Goal: Transaction & Acquisition: Purchase product/service

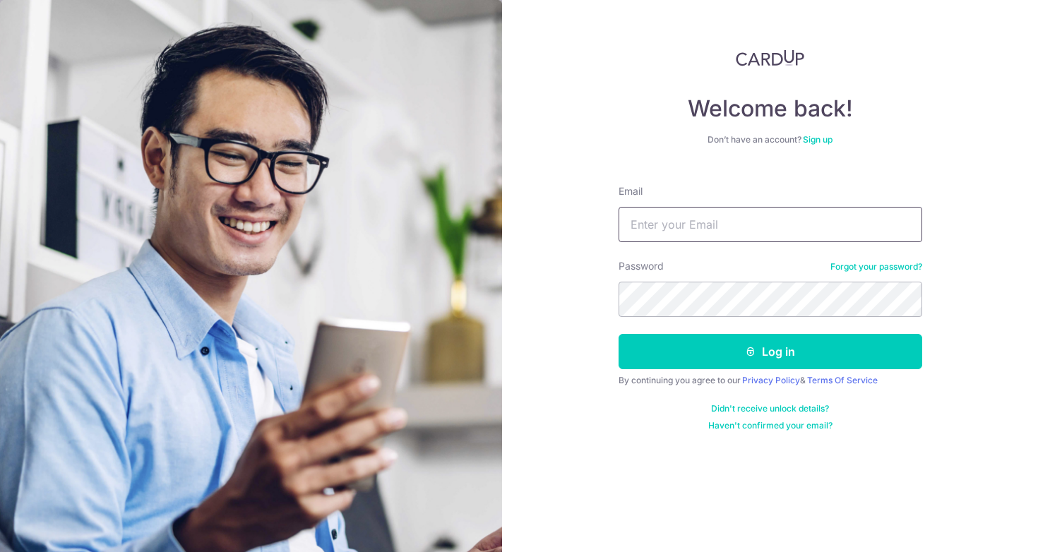
type input "[EMAIL_ADDRESS][DOMAIN_NAME]"
click at [770, 352] on button "Log in" at bounding box center [771, 351] width 304 height 35
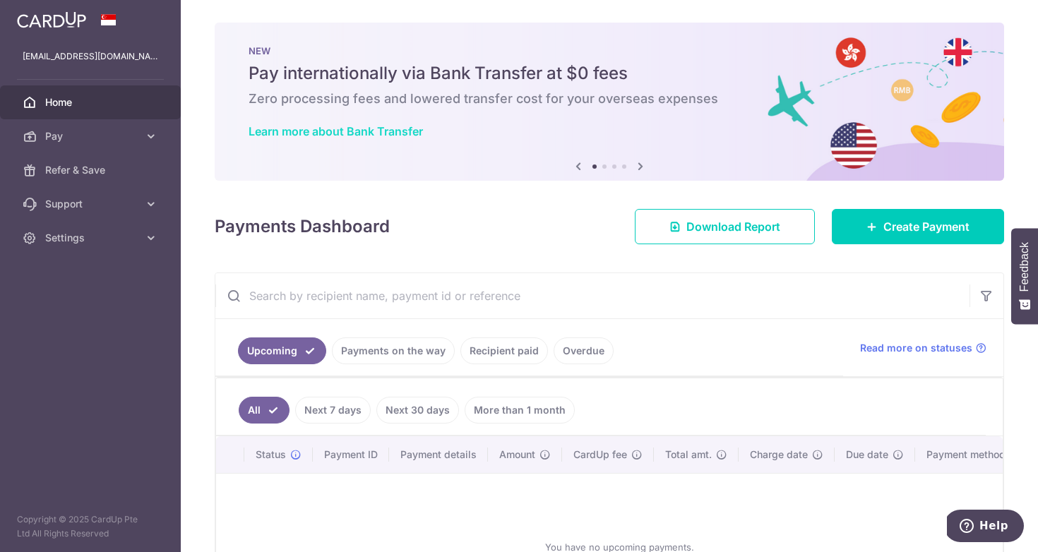
click at [309, 134] on link "Learn more about Bank Transfer" at bounding box center [336, 131] width 174 height 14
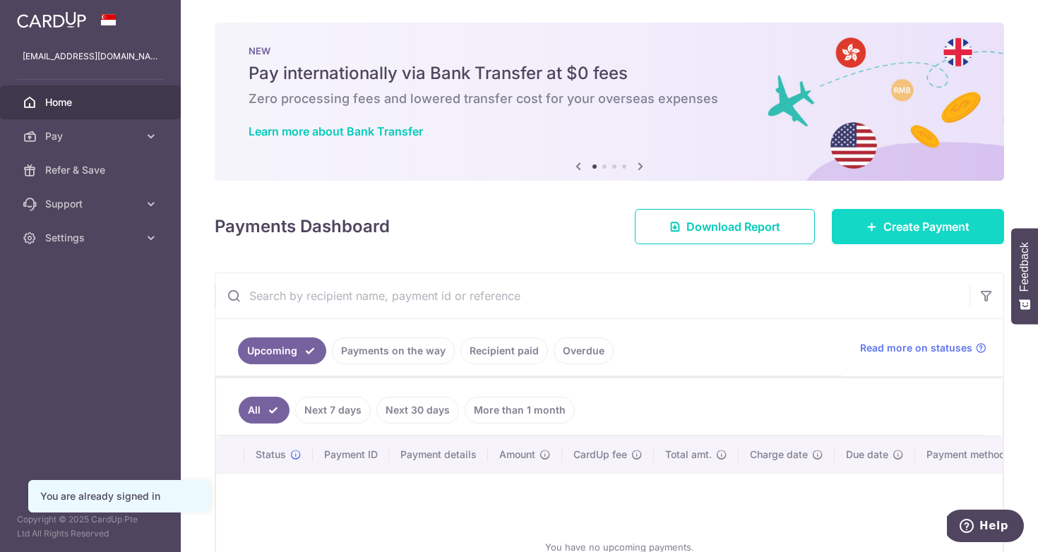
click at [884, 235] on span "Create Payment" at bounding box center [927, 226] width 86 height 17
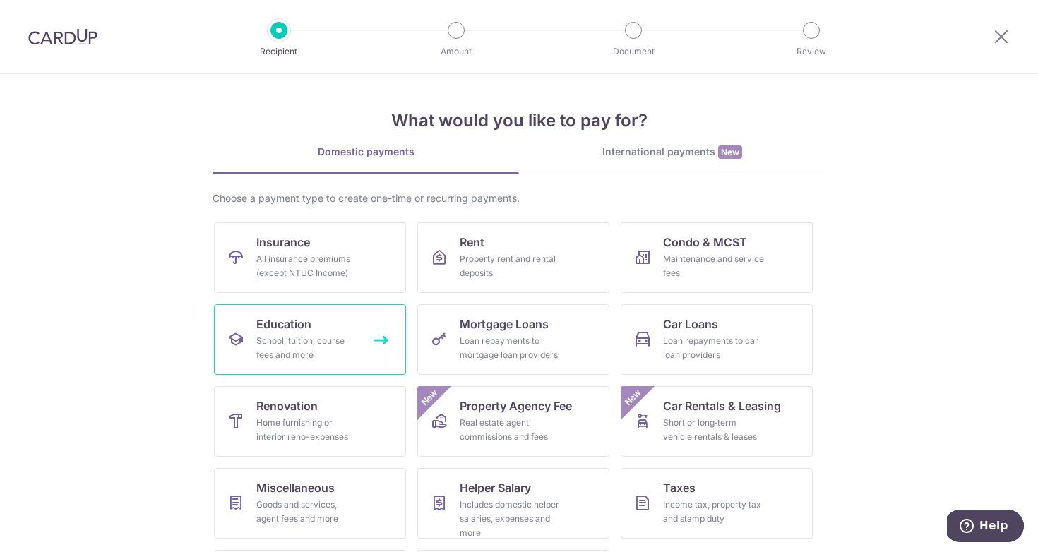
click at [317, 348] on div "School, tuition, course fees and more" at bounding box center [307, 348] width 102 height 28
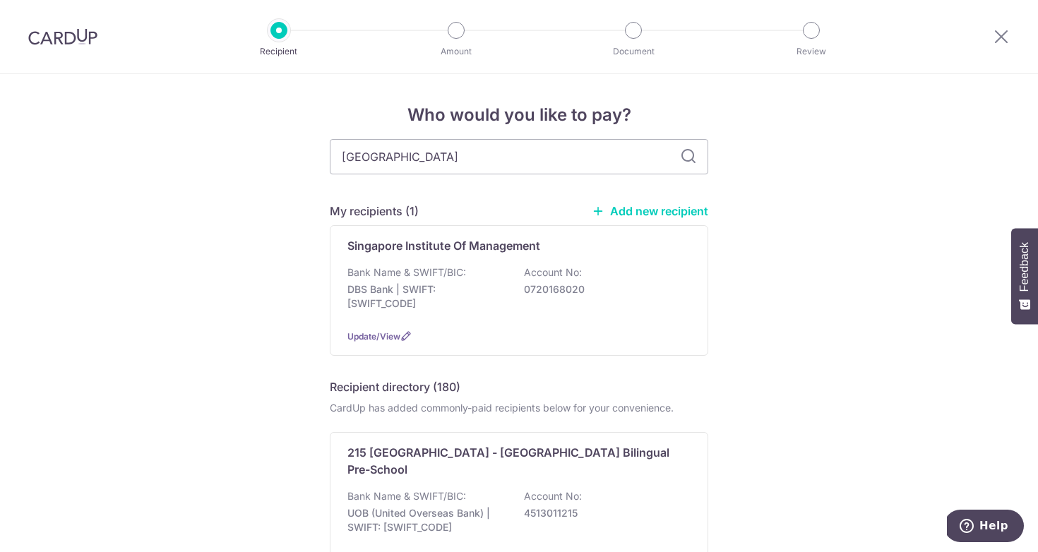
type input "university of london"
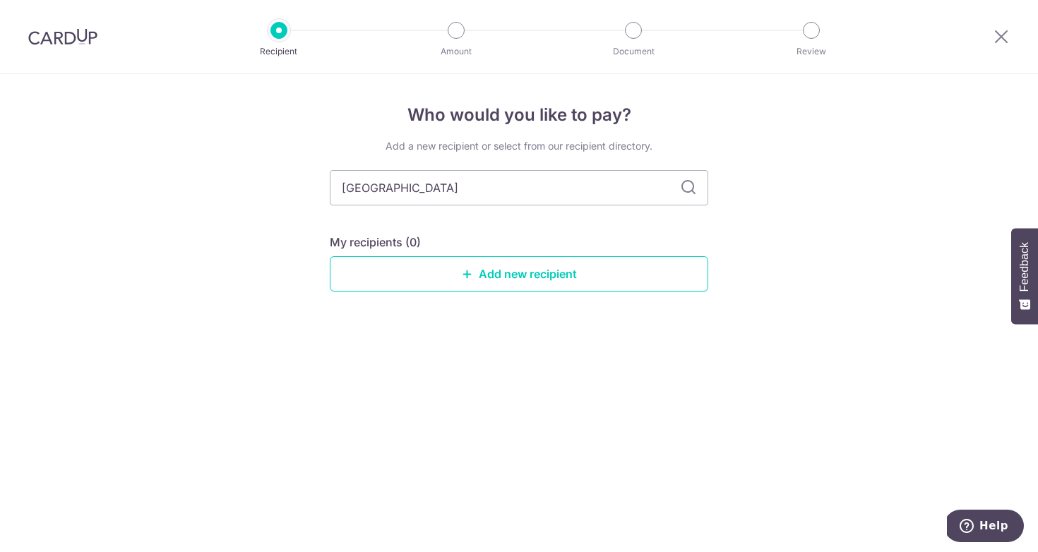
drag, startPoint x: 532, startPoint y: 196, endPoint x: 295, endPoint y: 176, distance: 238.2
click at [294, 176] on div "Who would you like to pay? Add a new recipient or select from our recipient dir…" at bounding box center [519, 313] width 1038 height 478
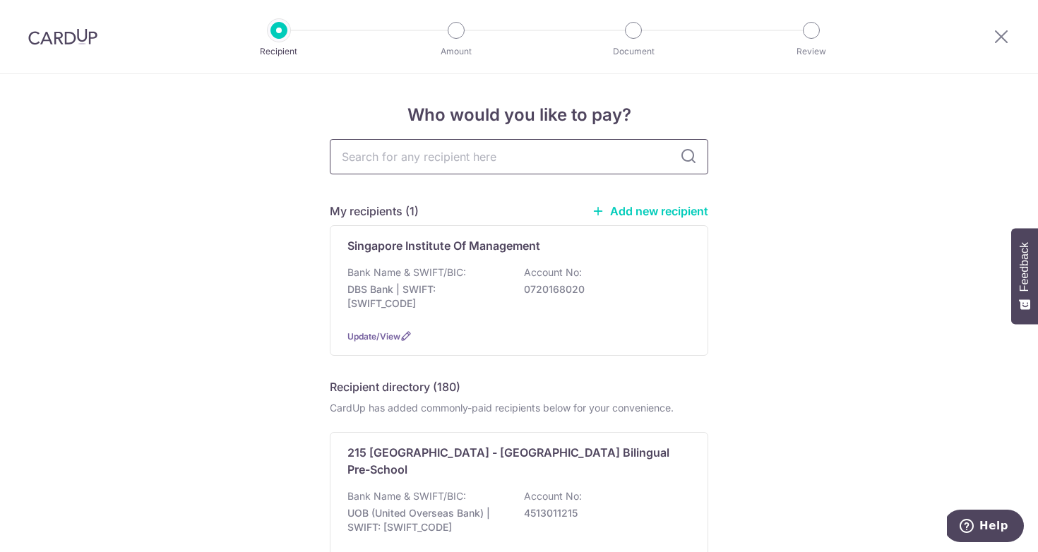
paste input "FLYWIRE PAYMENTS LTD"
type input "FLYWIRE PAYMENTS LTD"
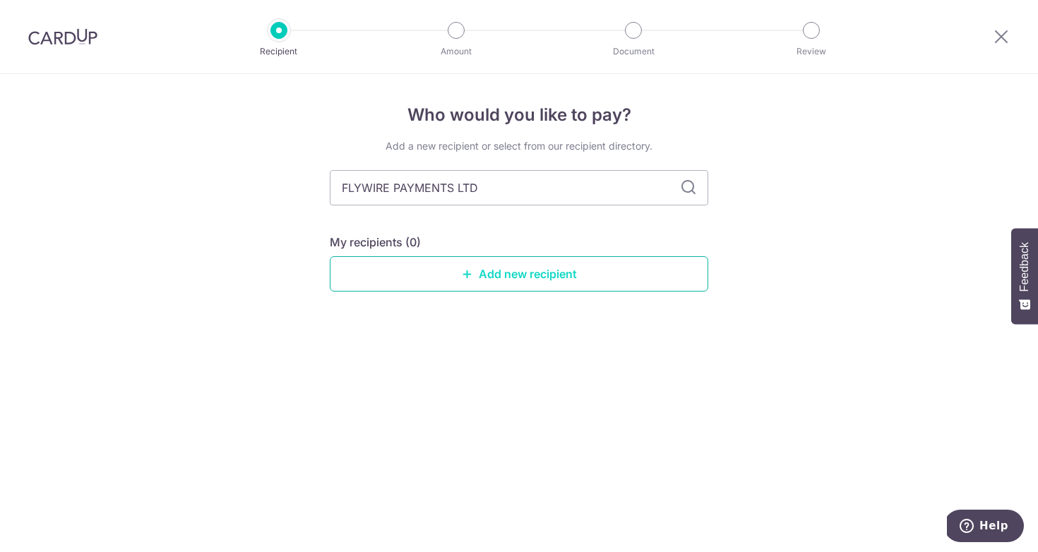
click at [549, 264] on link "Add new recipient" at bounding box center [519, 273] width 379 height 35
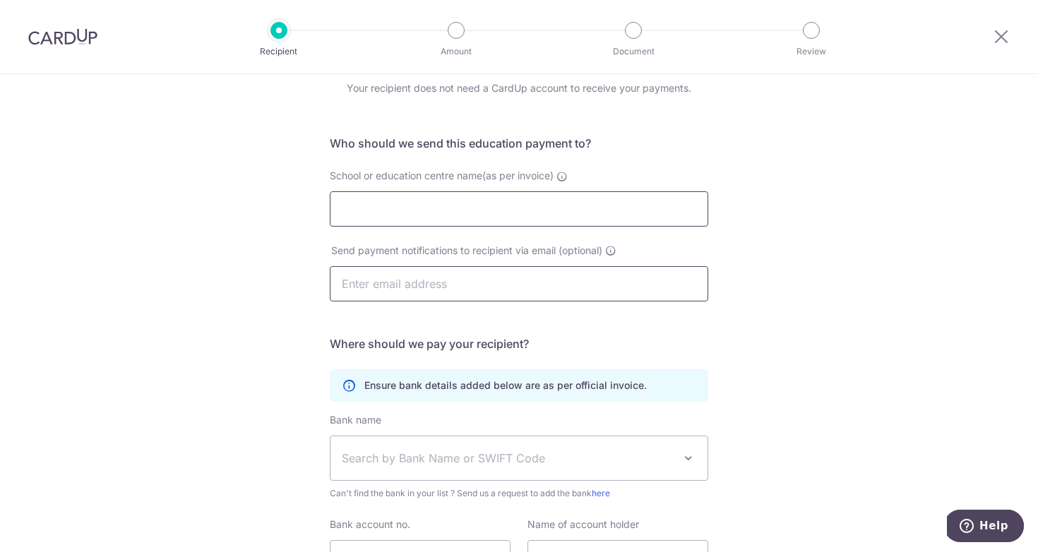
scroll to position [56, 0]
paste input "FLYWIRE PAYMENTS LTD"
type input "FLYWIRE PAYMENTS LTD"
type input "aa"
type input "[EMAIL_ADDRESS][DOMAIN_NAME]"
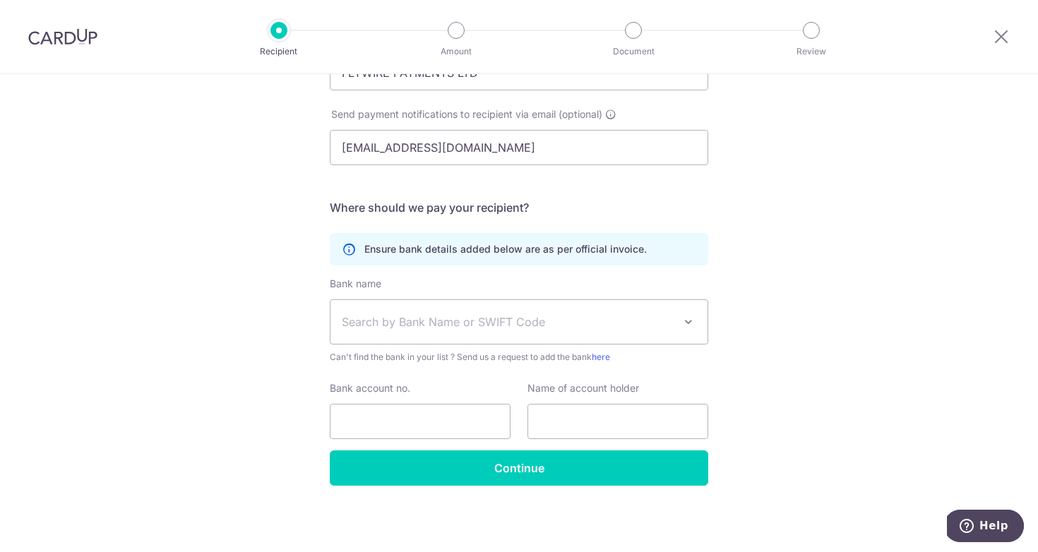
scroll to position [194, 0]
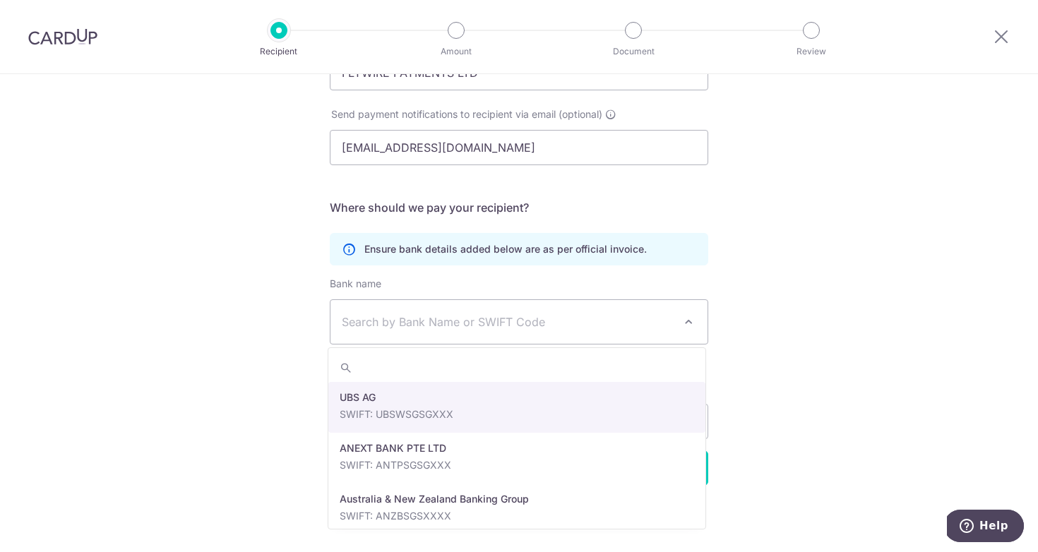
click at [480, 328] on span "Search by Bank Name or SWIFT Code" at bounding box center [508, 322] width 332 height 17
paste input "CITIGB2L (or CITIGB2LXXX)"
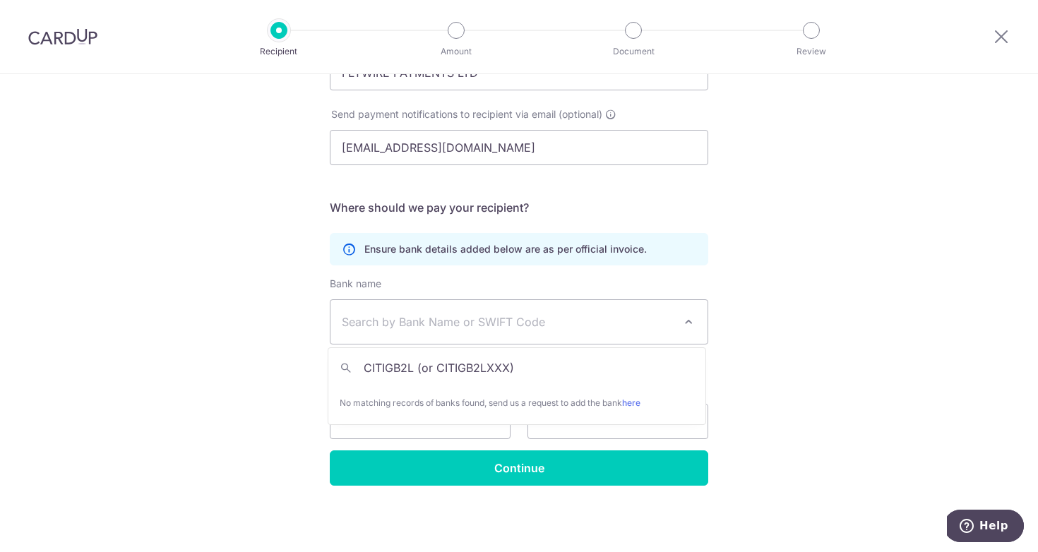
type input "CITIGB2L (or CITIGB2LXXX)"
click at [582, 332] on span "Search by Bank Name or SWIFT Code" at bounding box center [519, 322] width 377 height 44
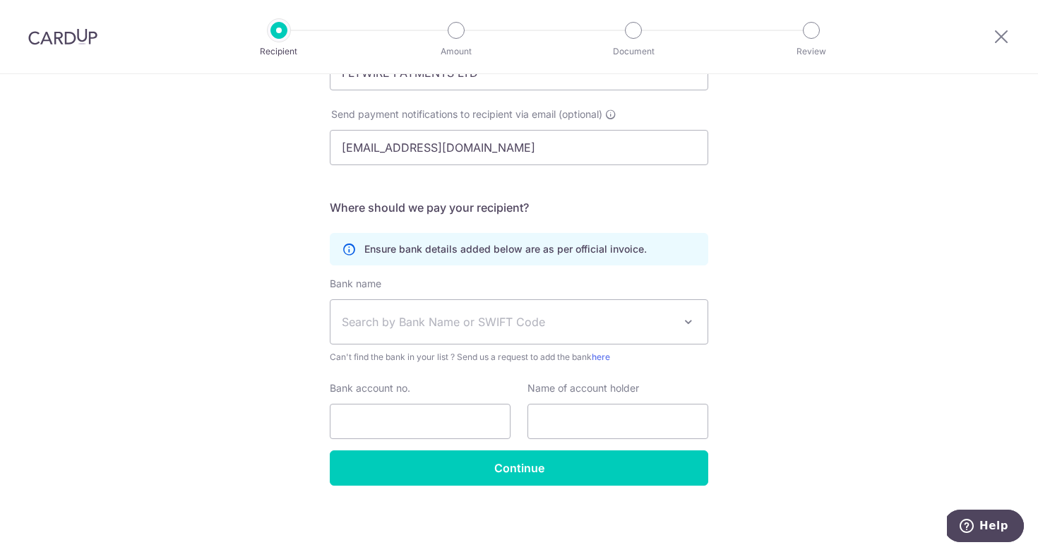
click at [579, 324] on span "Search by Bank Name or SWIFT Code" at bounding box center [508, 322] width 332 height 17
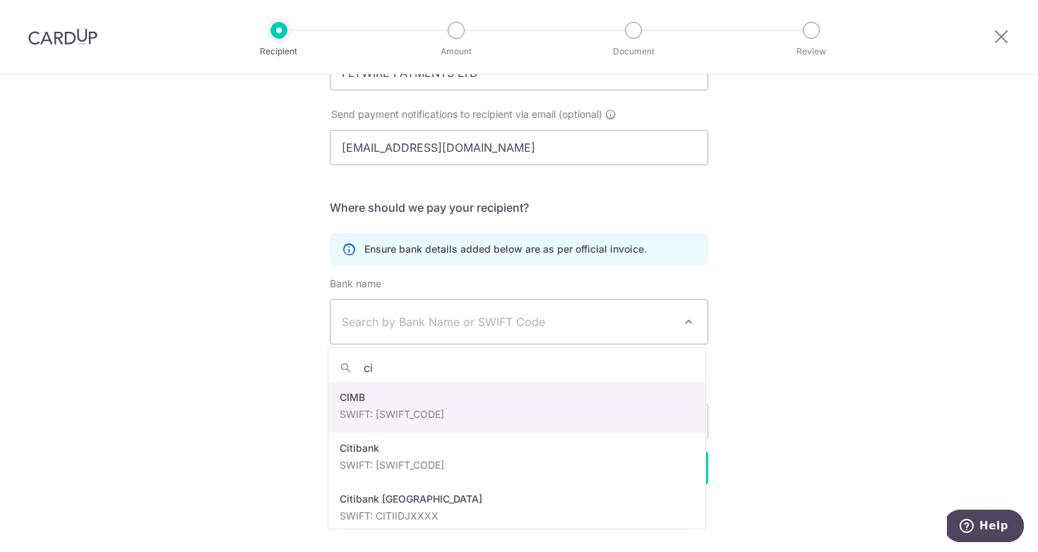
type input "c"
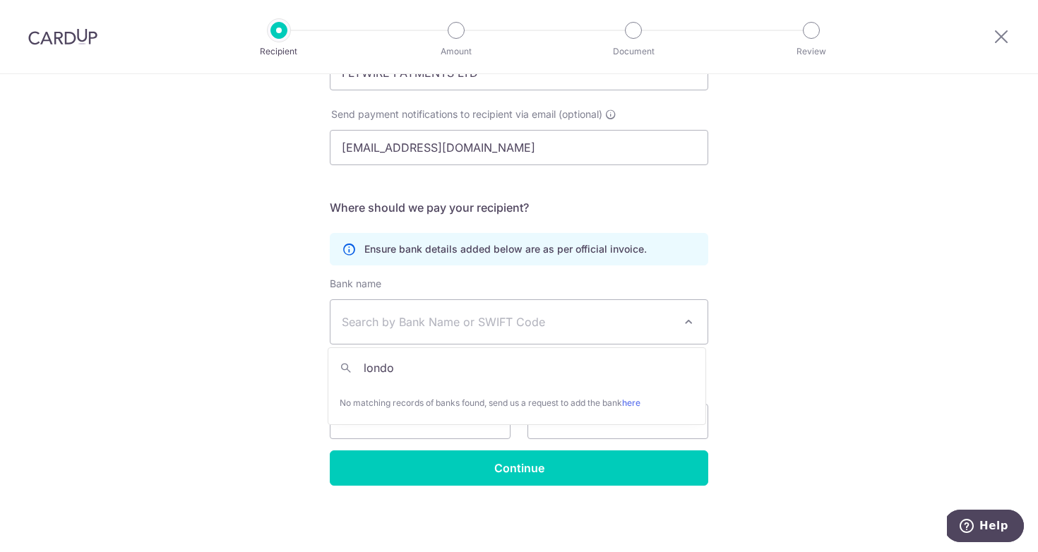
type input "london"
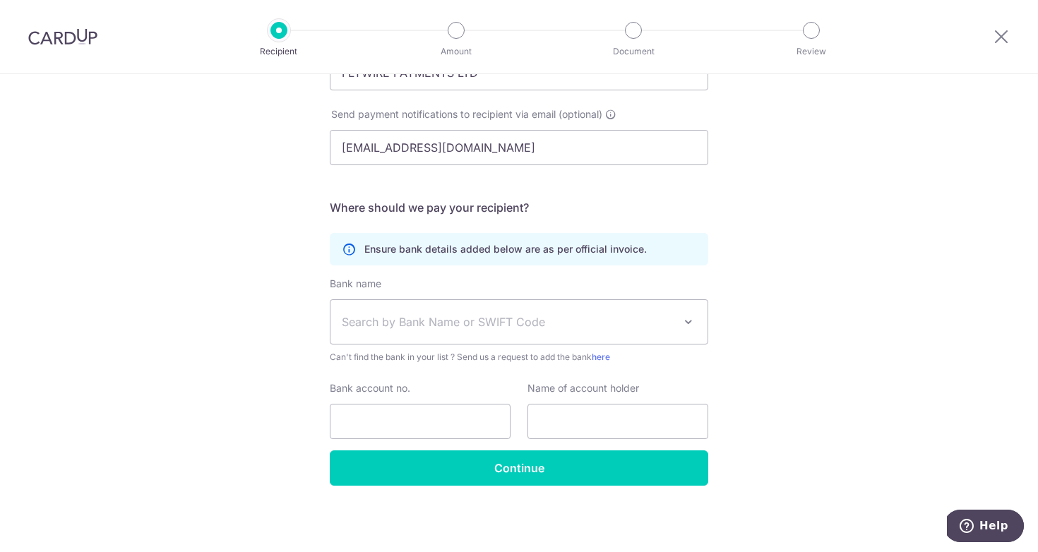
click at [847, 5] on div "Recipient Amount Document Review" at bounding box center [545, 36] width 606 height 73
click at [593, 319] on span "Search by Bank Name or SWIFT Code" at bounding box center [508, 322] width 332 height 17
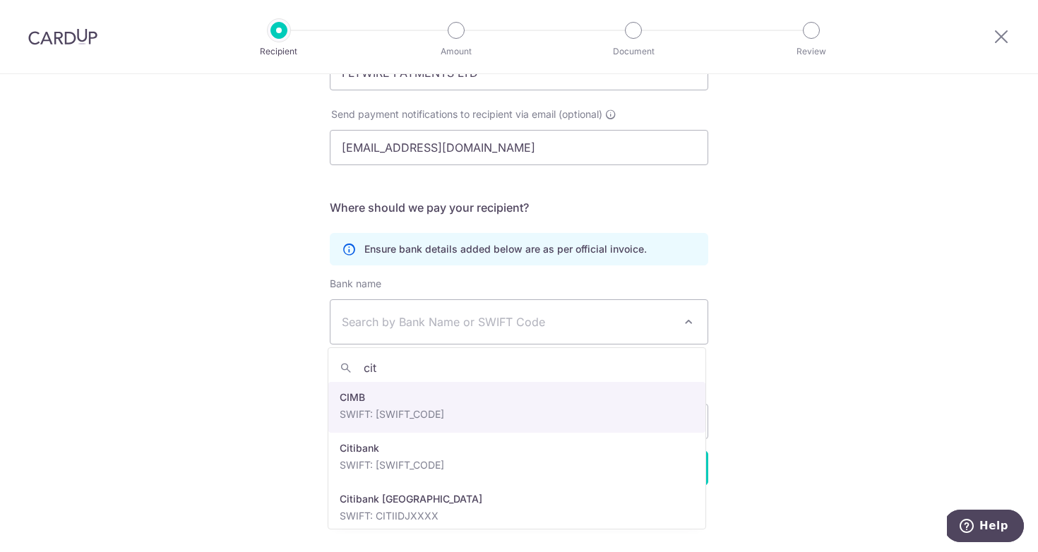
type input "citi"
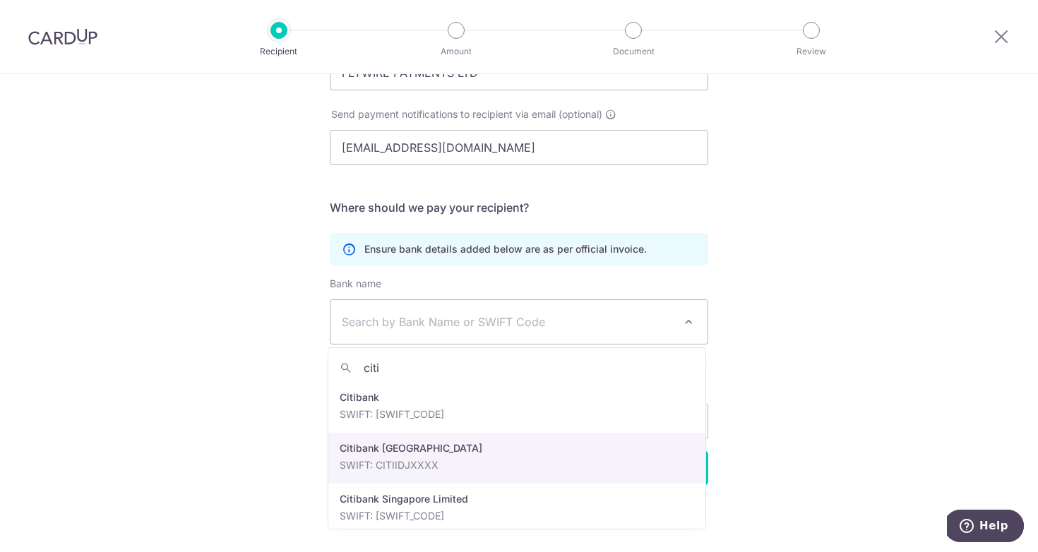
scroll to position [0, 0]
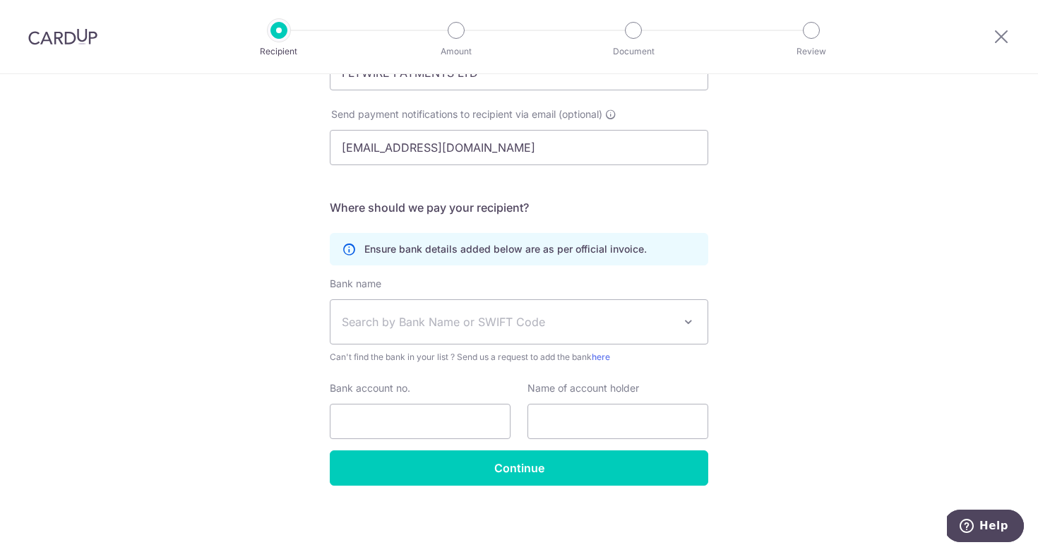
click at [518, 336] on span "Search by Bank Name or SWIFT Code" at bounding box center [519, 322] width 377 height 44
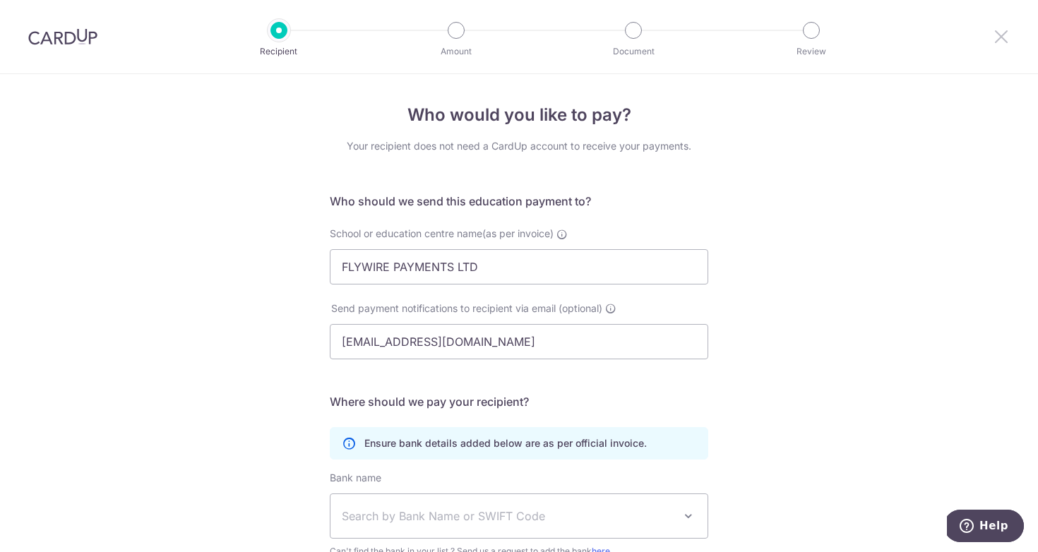
click at [1000, 37] on icon at bounding box center [1001, 37] width 17 height 18
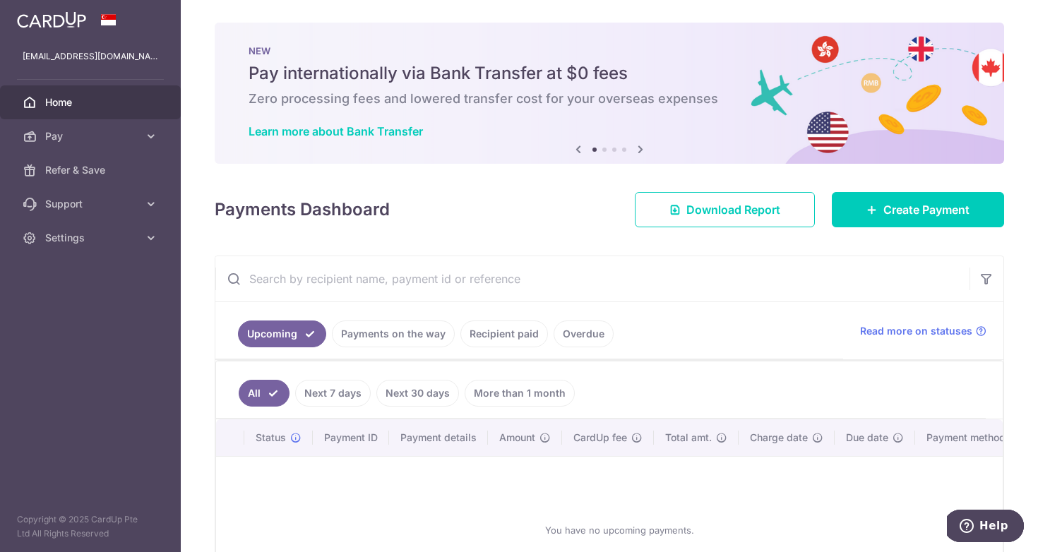
click at [533, 84] on h5 "Pay internationally via Bank Transfer at $0 fees" at bounding box center [610, 73] width 722 height 23
click at [856, 211] on link "Create Payment" at bounding box center [918, 209] width 172 height 35
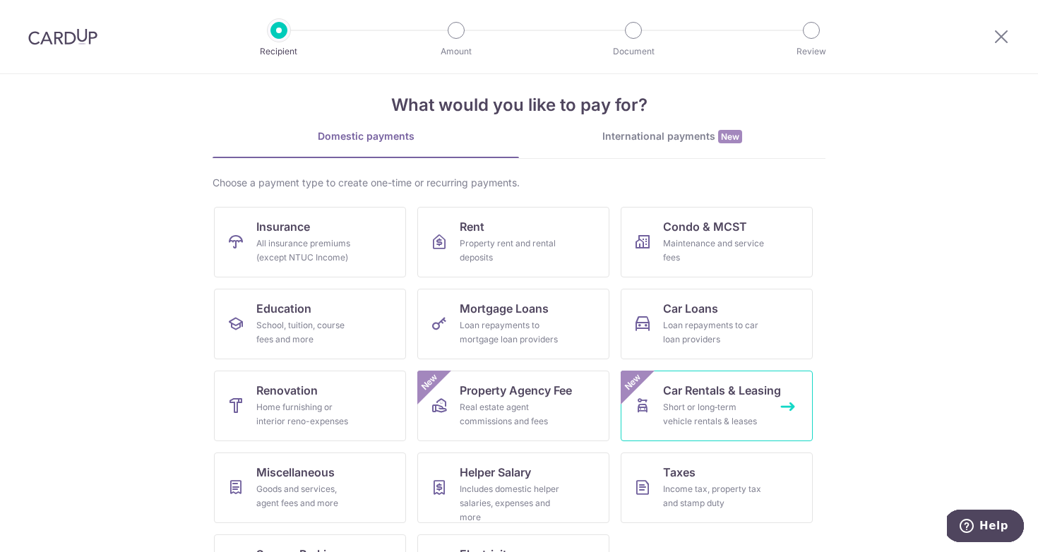
scroll to position [12, 0]
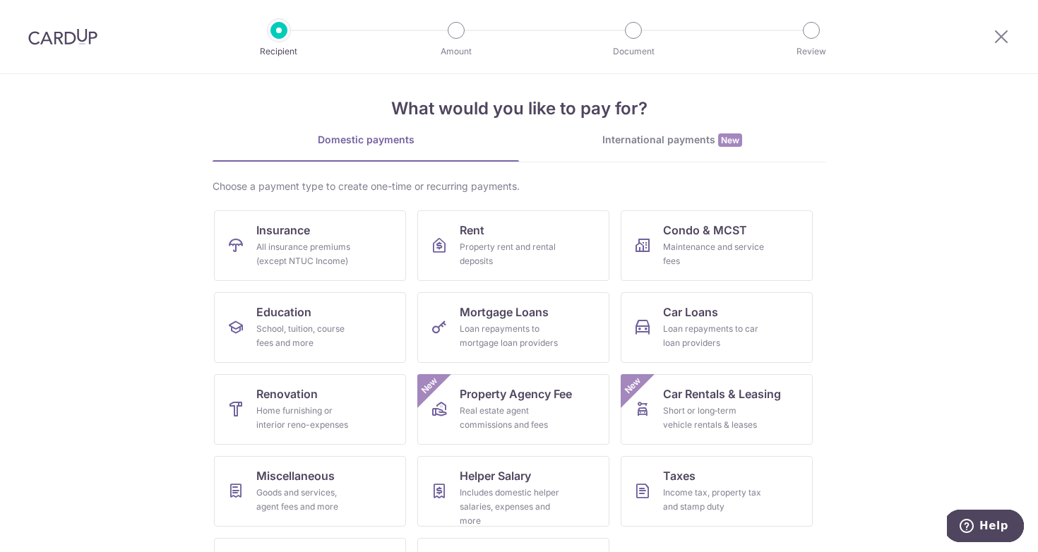
click at [671, 162] on li "International payments New" at bounding box center [672, 148] width 307 height 30
click at [670, 142] on div "International payments New" at bounding box center [672, 140] width 307 height 15
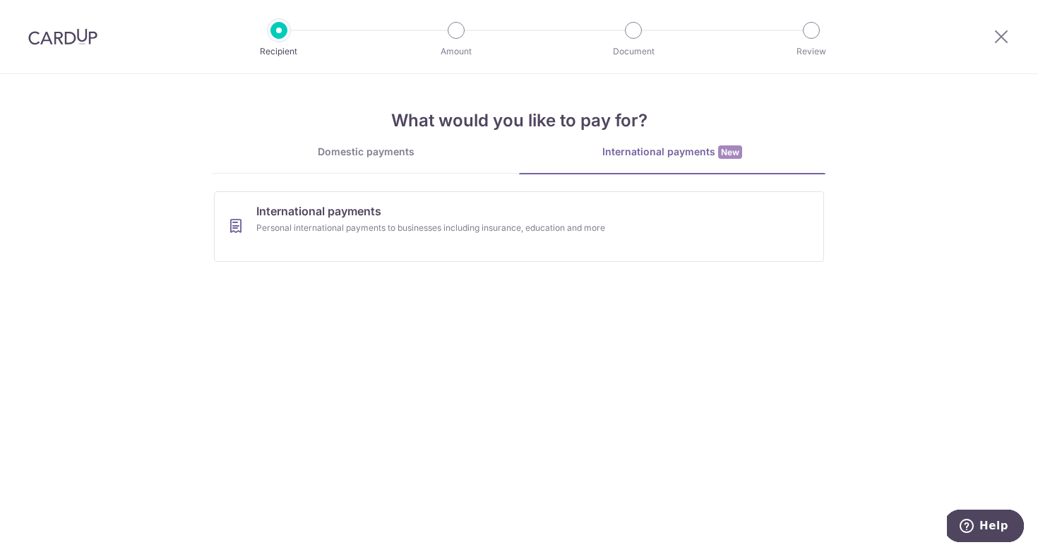
scroll to position [0, 0]
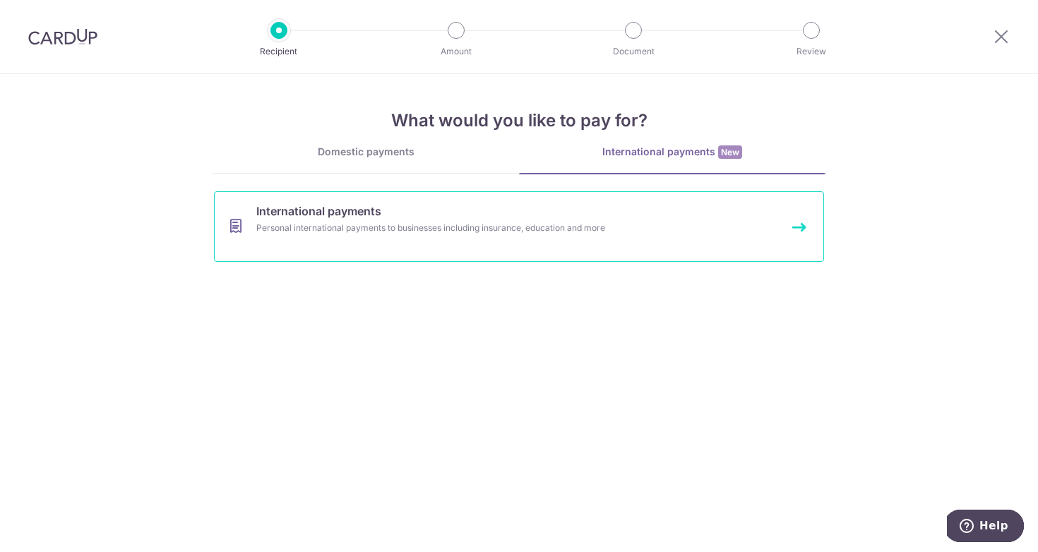
click at [550, 217] on link "International payments Personal international payments to businesses including …" at bounding box center [519, 226] width 610 height 71
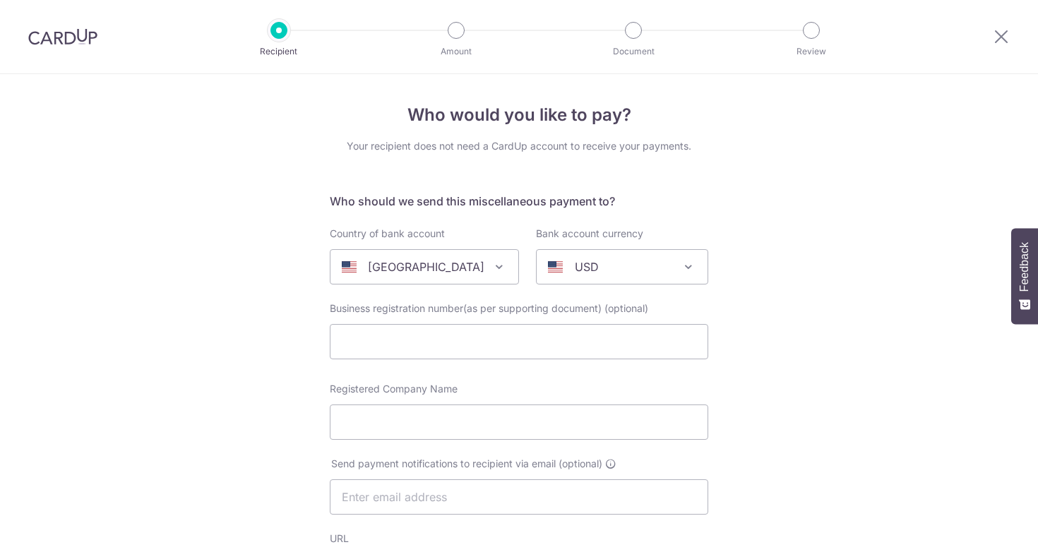
select select
click at [473, 278] on span "[GEOGRAPHIC_DATA]" at bounding box center [425, 267] width 188 height 34
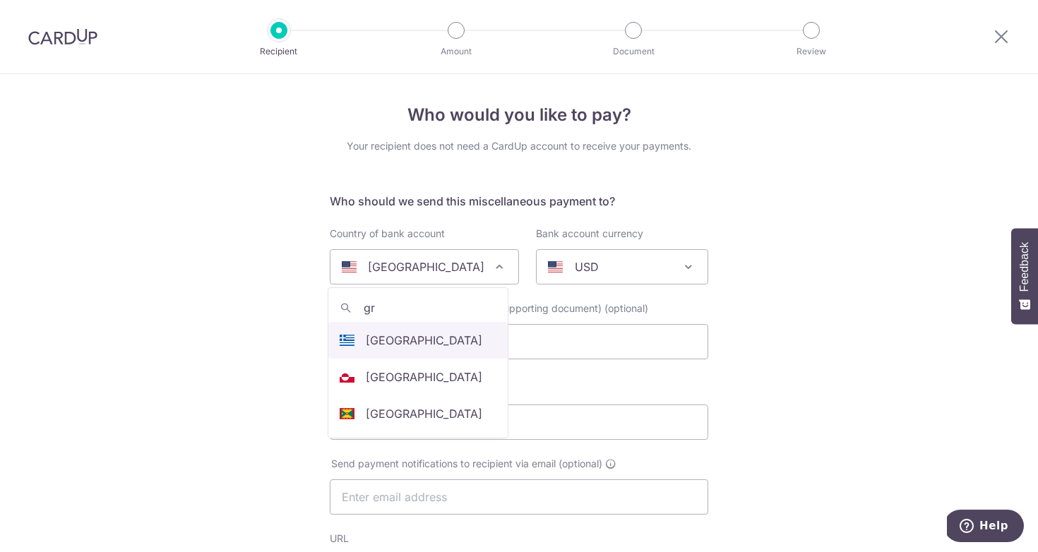
type input "g"
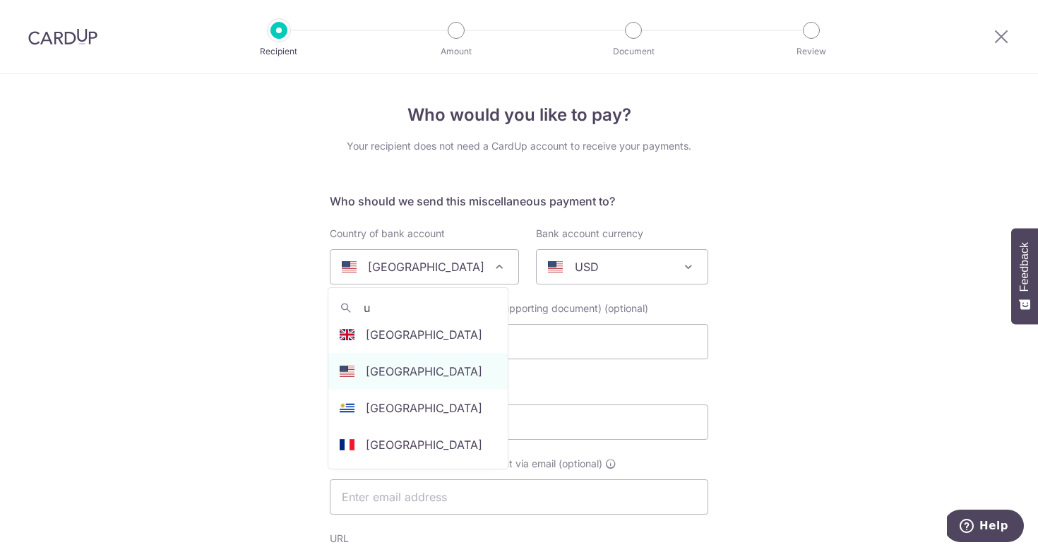
scroll to position [1289, 0]
type input "u"
select select "77"
select select "[GEOGRAPHIC_DATA]"
select select
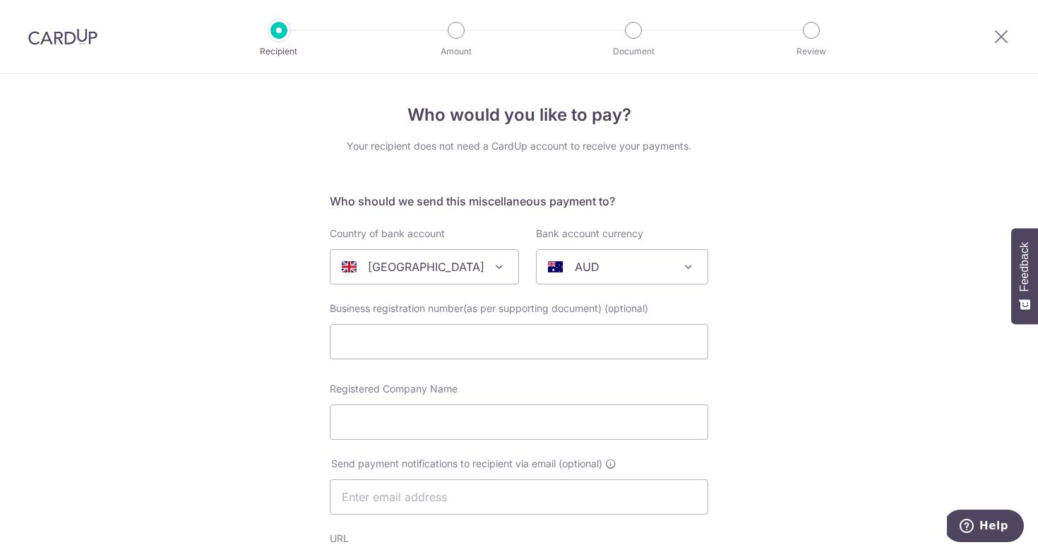
click at [583, 265] on p "AUD" at bounding box center [587, 267] width 25 height 17
type input "b"
select select "10"
paste input "FLYWIRE PAYMENTS LTD"
type input "FLYWIRE PAYMENTS LTD"
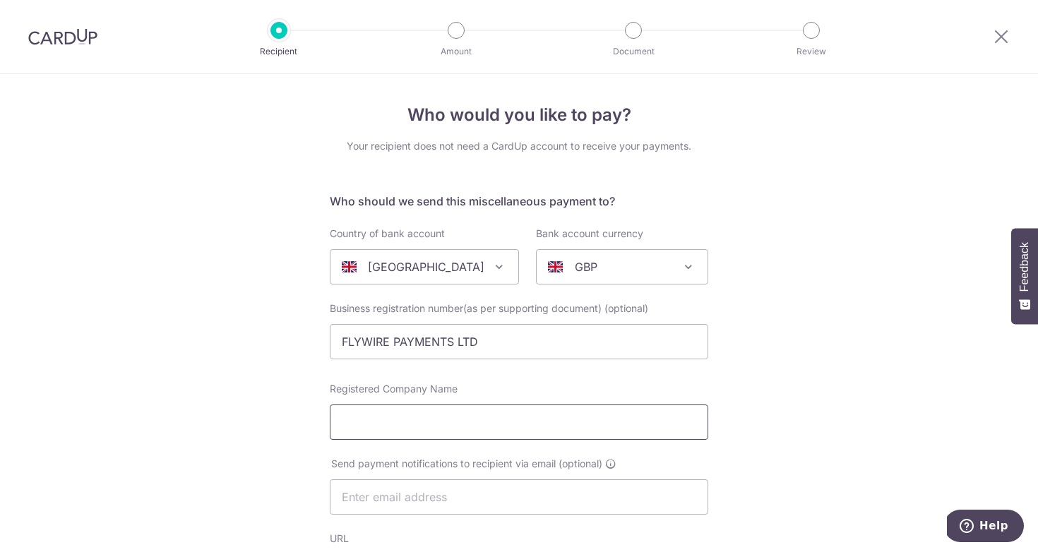
paste input "FLYWIRE PAYMENTS LTD"
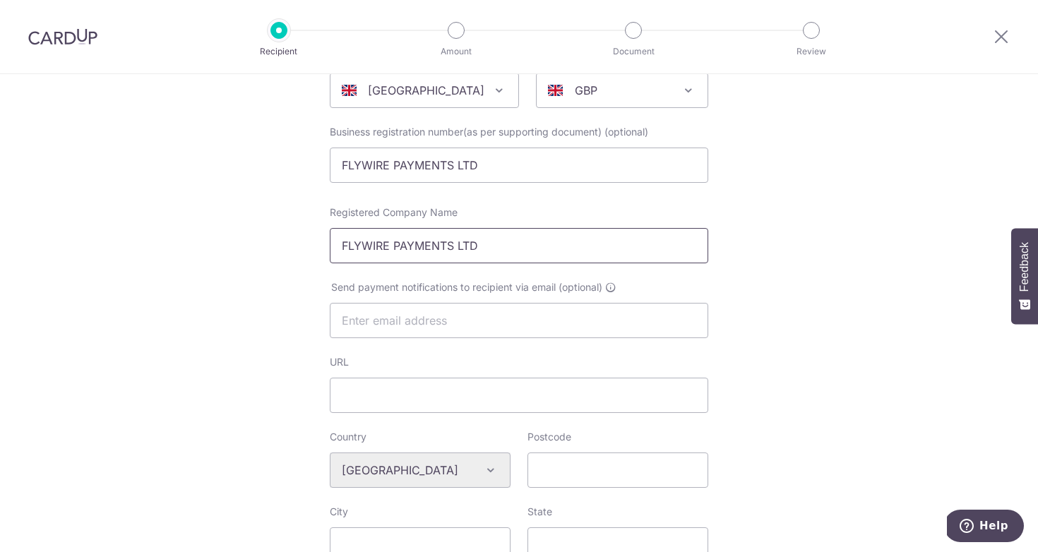
scroll to position [179, 0]
type input "FLYWIRE PAYMENTS LTD"
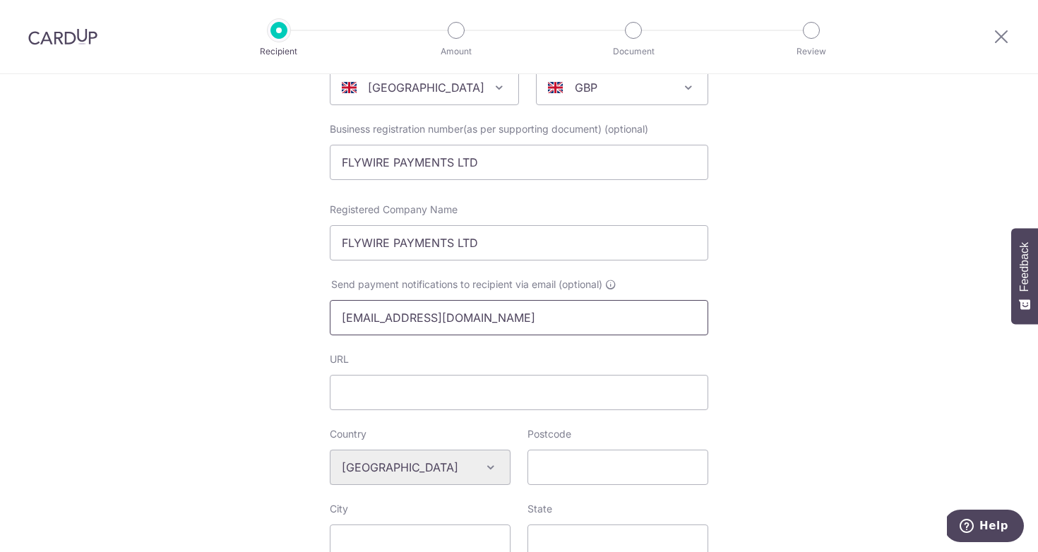
type input "[EMAIL_ADDRESS][DOMAIN_NAME]"
click at [620, 374] on div "URL" at bounding box center [519, 382] width 379 height 58
click at [620, 386] on input "URL" at bounding box center [519, 392] width 379 height 35
paste input "ULF468165556"
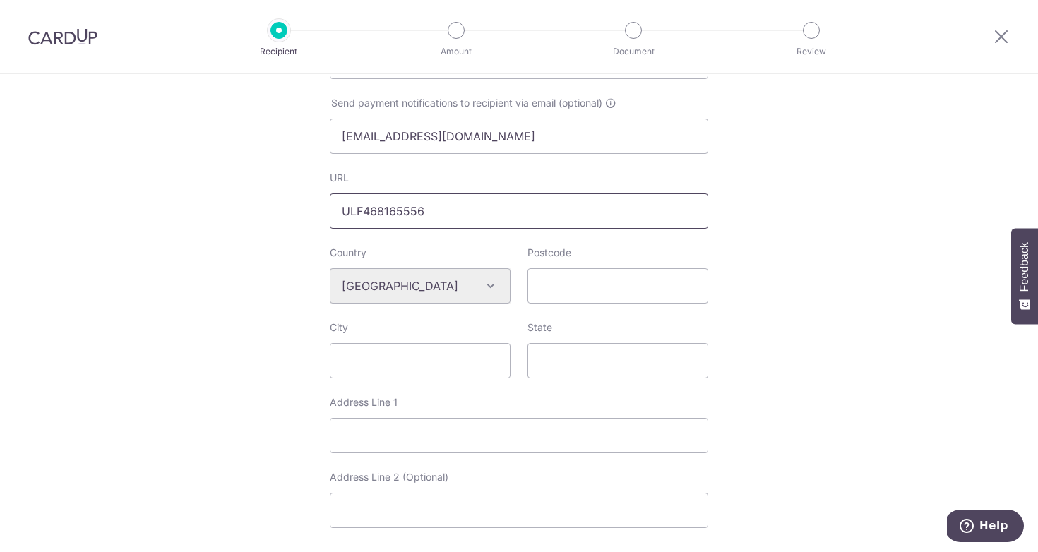
scroll to position [365, 0]
type input "ULF468165556"
paste input "6th Floor, 9 Appold Street, London EC2A 2AP, United Kingdom"
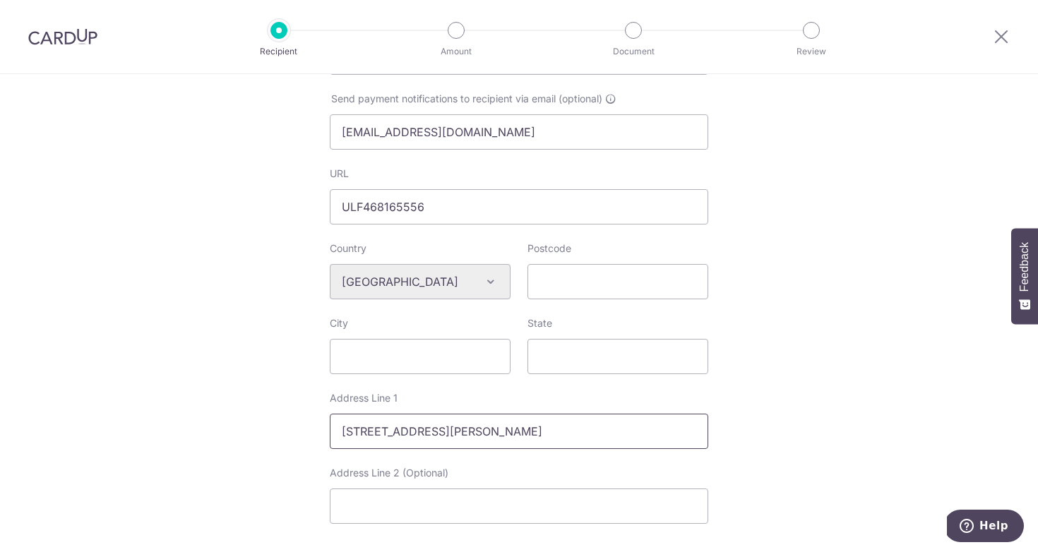
drag, startPoint x: 339, startPoint y: 434, endPoint x: 779, endPoint y: 435, distance: 440.1
click at [779, 435] on div "Who would you like to pay? Your recipient does not need a CardUp account to rec…" at bounding box center [519, 301] width 1038 height 1185
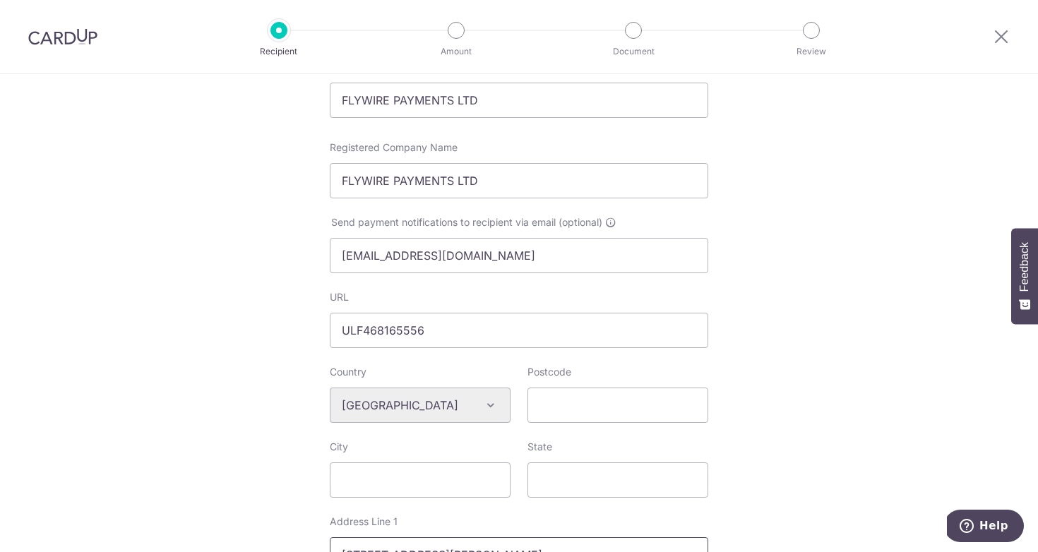
scroll to position [239, 0]
type input "6th Floor, 9 Appold Street, London EC2A 2AP, United Kingdom"
drag, startPoint x: 549, startPoint y: 338, endPoint x: 491, endPoint y: 317, distance: 61.4
click at [491, 317] on input "ULF468165556" at bounding box center [519, 332] width 379 height 35
click at [477, 341] on input "ULF468165556" at bounding box center [519, 332] width 379 height 35
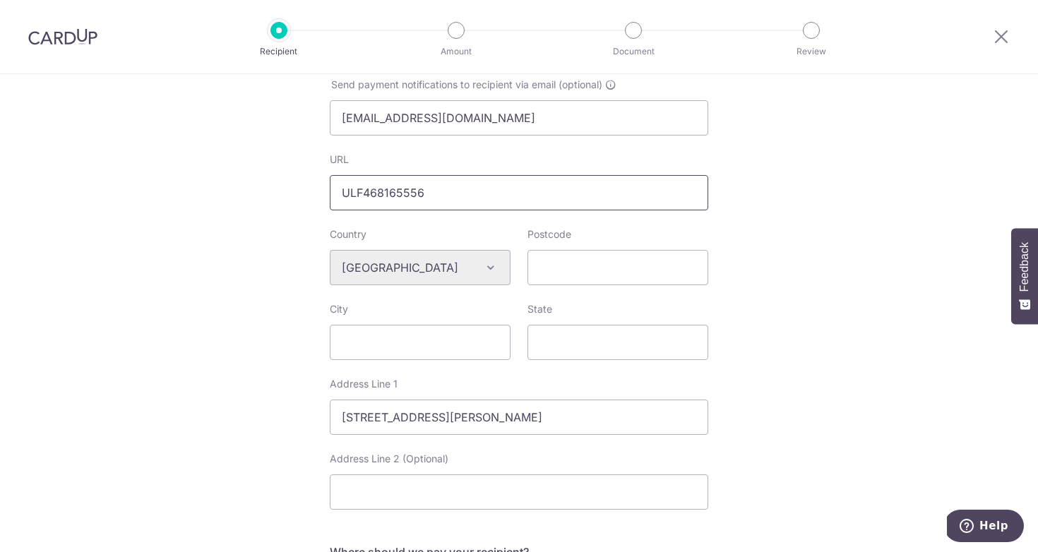
scroll to position [374, 0]
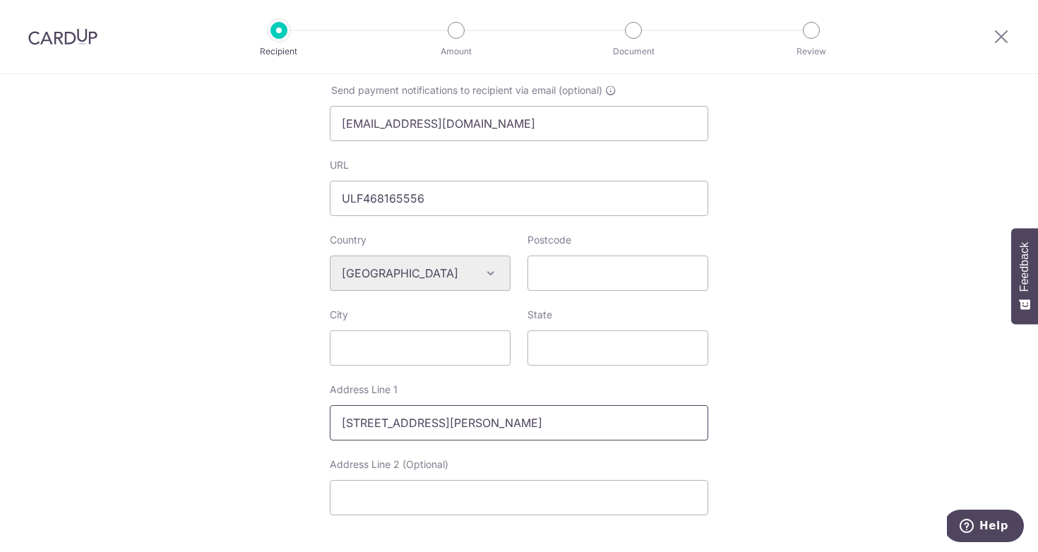
click at [497, 427] on input "6th Floor, 9 Appold Street, London EC2A 2AP, United Kingdom" at bounding box center [519, 422] width 379 height 35
click at [412, 353] on input "City" at bounding box center [420, 348] width 181 height 35
paste input "London"
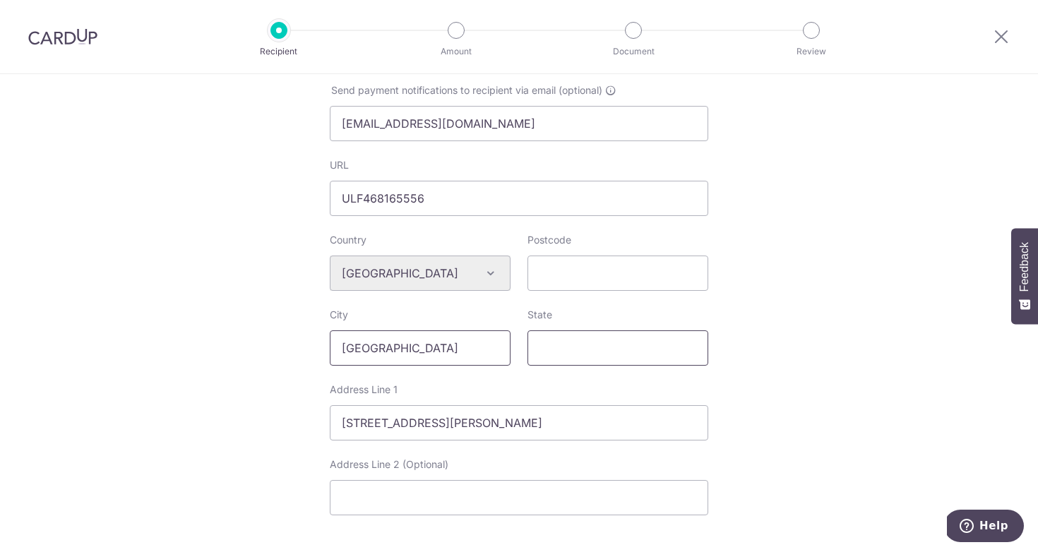
type input "London"
paste input "London"
type input "London"
drag, startPoint x: 688, startPoint y: 427, endPoint x: 254, endPoint y: 421, distance: 434.5
click at [253, 421] on div "Who would you like to pay? Your recipient does not need a CardUp account to rec…" at bounding box center [519, 292] width 1038 height 1185
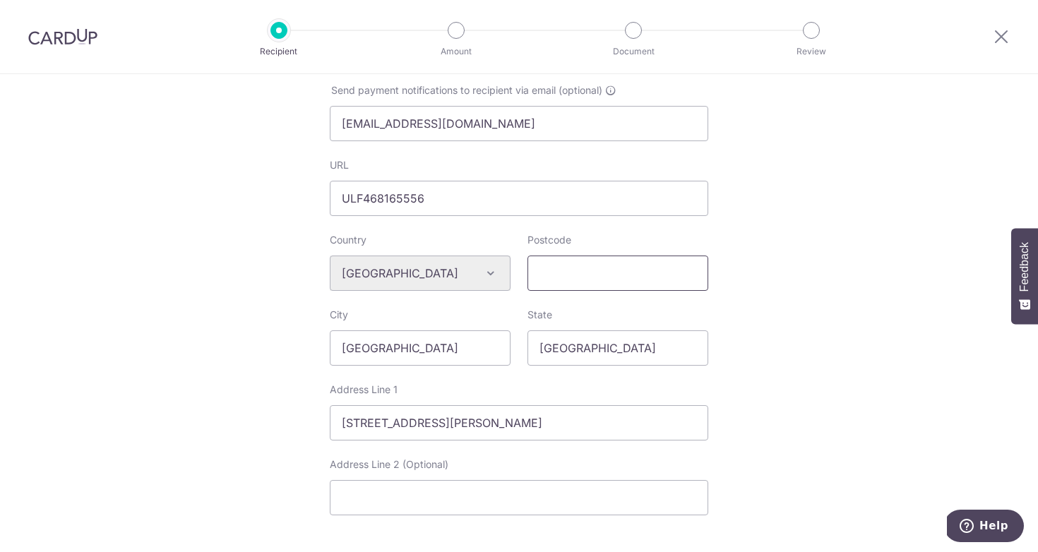
click at [587, 274] on input "Postcode" at bounding box center [618, 273] width 181 height 35
paste input "9 Appold"
drag, startPoint x: 583, startPoint y: 277, endPoint x: 479, endPoint y: 277, distance: 103.8
click at [479, 277] on div "Country Algeria Andorra Angola Anguilla Argentina Armenia Aruba Australia Austr…" at bounding box center [519, 270] width 396 height 75
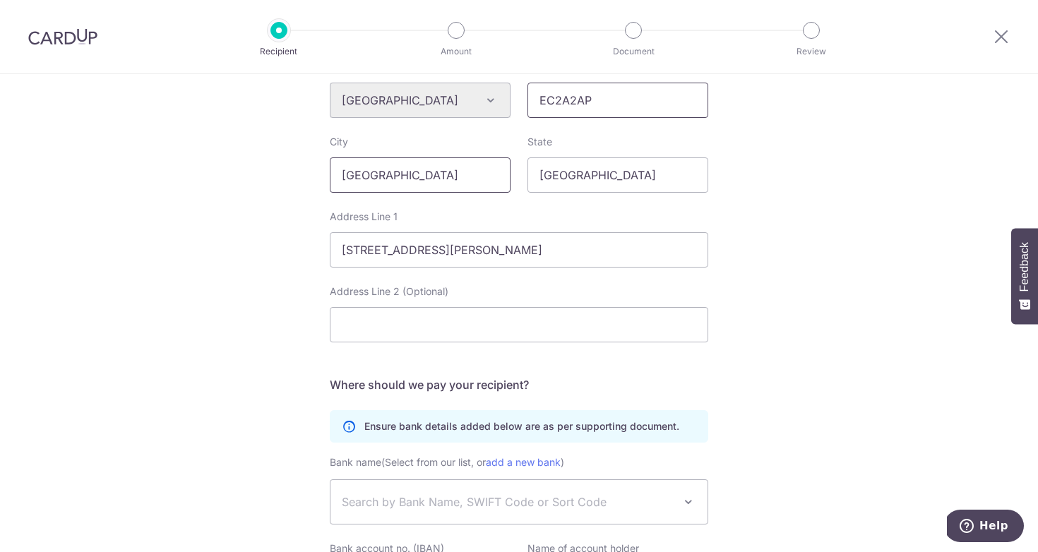
scroll to position [548, 0]
type input "EC2A2AP"
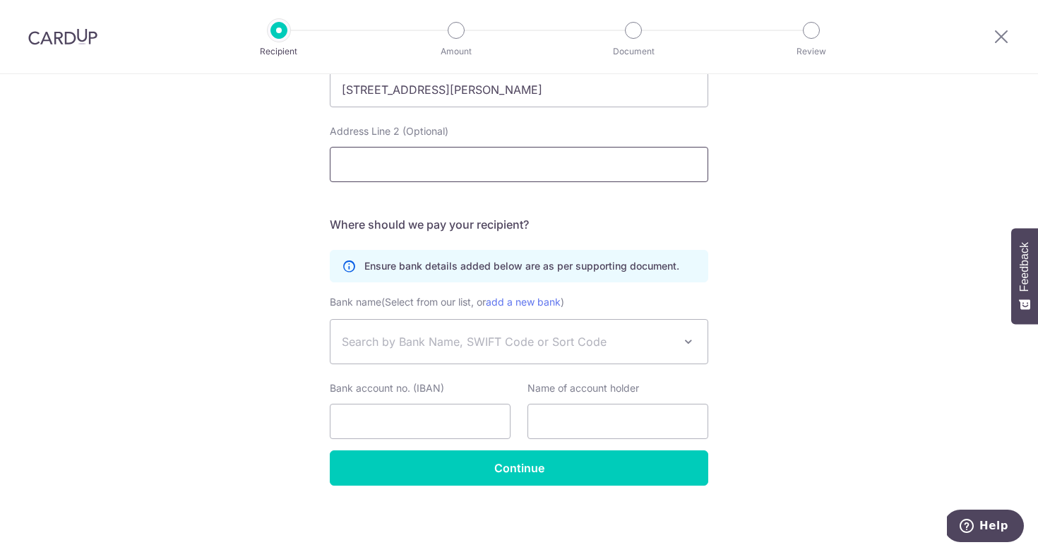
scroll to position [707, 0]
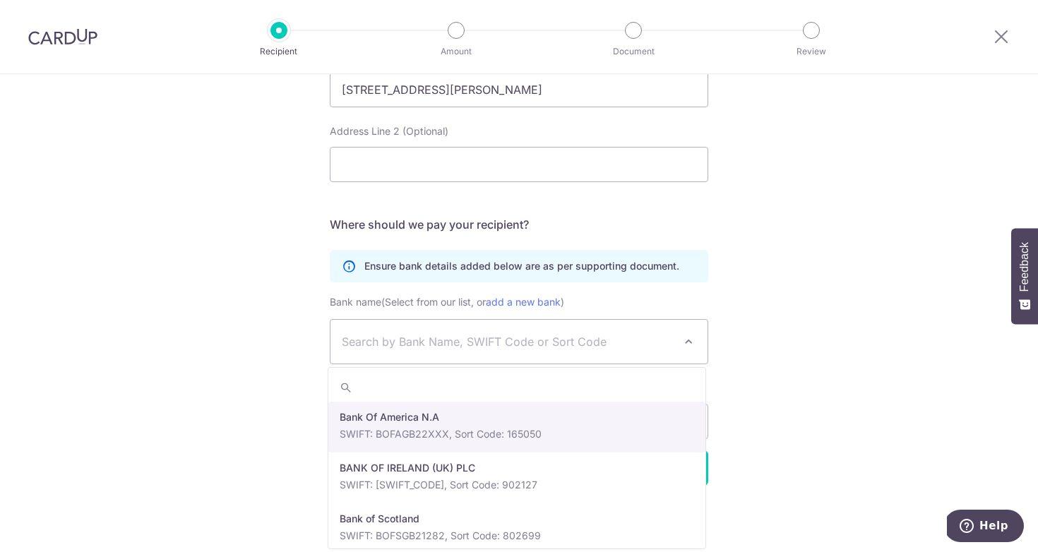
click at [410, 346] on span "Search by Bank Name, SWIFT Code or Sort Code" at bounding box center [508, 341] width 332 height 17
paste input "CITIGB2L"
type input "CITIGB2L"
click at [488, 347] on span "Search by Bank Name, SWIFT Code or Sort Code" at bounding box center [508, 341] width 332 height 17
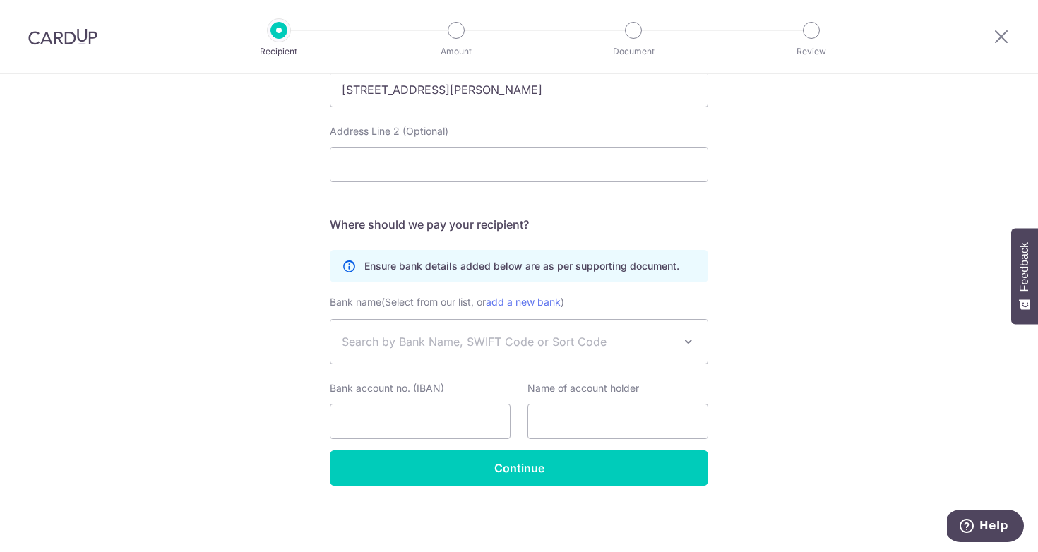
click at [464, 338] on span "Search by Bank Name, SWIFT Code or Sort Code" at bounding box center [508, 341] width 332 height 17
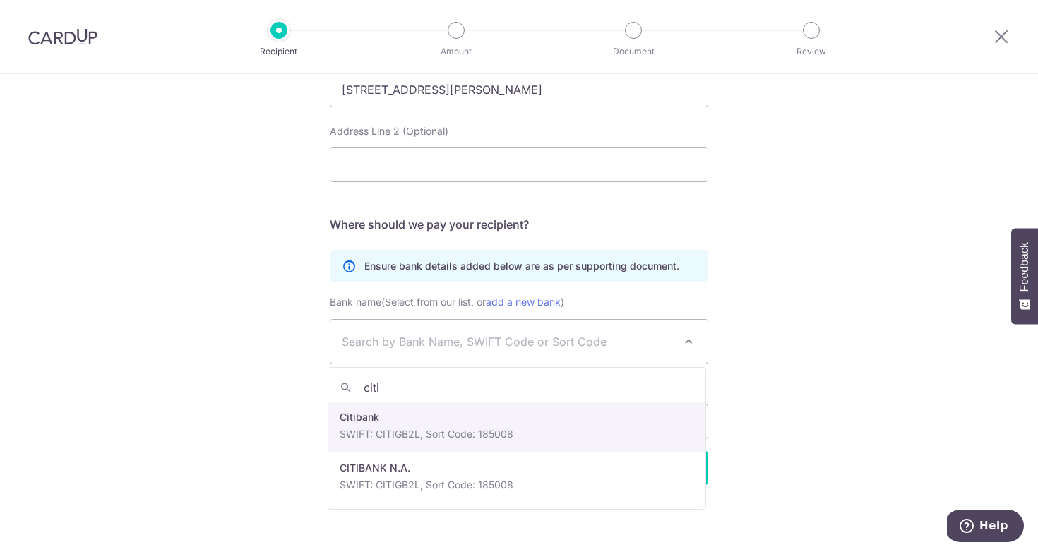
type input "citi"
select select "23657"
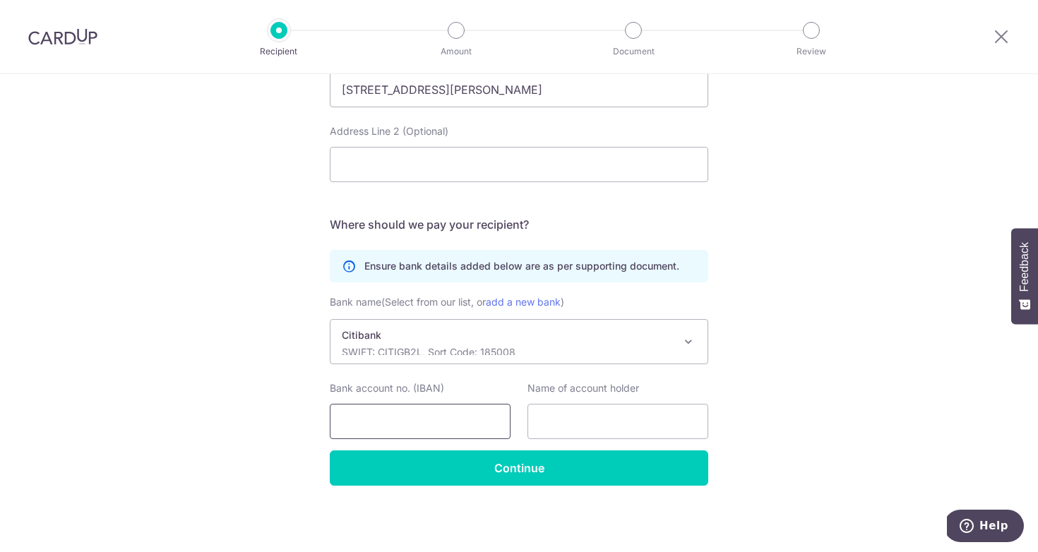
click at [432, 423] on input "Bank account no. (IBAN)" at bounding box center [420, 421] width 181 height 35
paste input "GB77CITI18500813264548"
type input "GB77CITI18500813264548"
paste input "FLYWIRE PAYMENTS LTD"
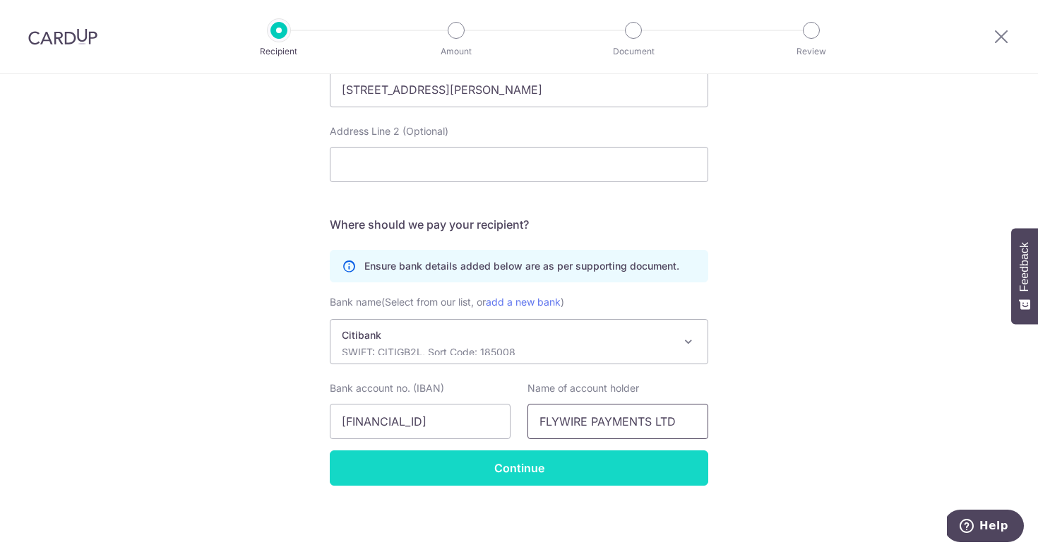
type input "FLYWIRE PAYMENTS LTD"
click at [564, 464] on input "Continue" at bounding box center [519, 468] width 379 height 35
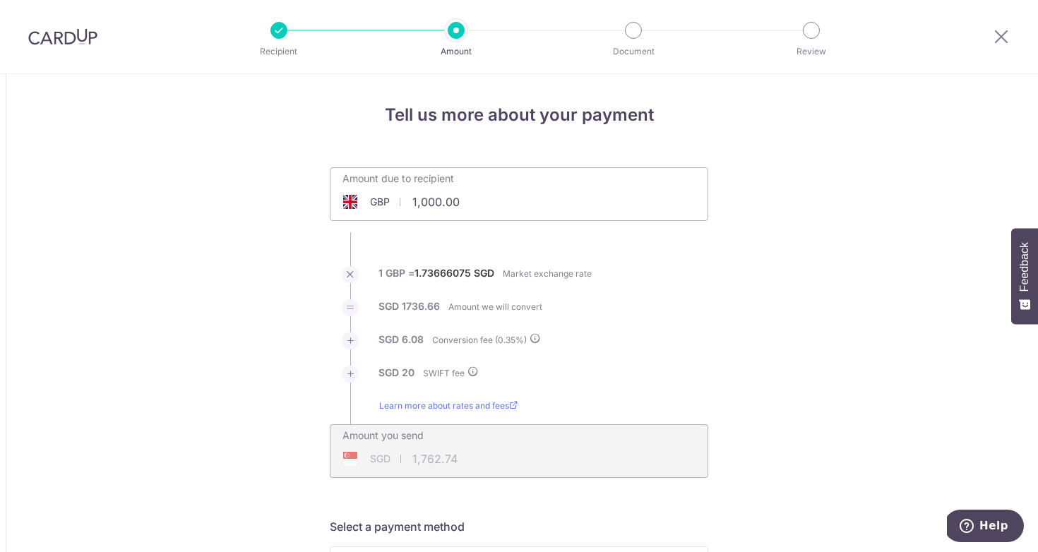
click at [517, 208] on input "1,000.00" at bounding box center [440, 202] width 218 height 32
type input "1,000.00"
type input "1,762.56"
type input "1"
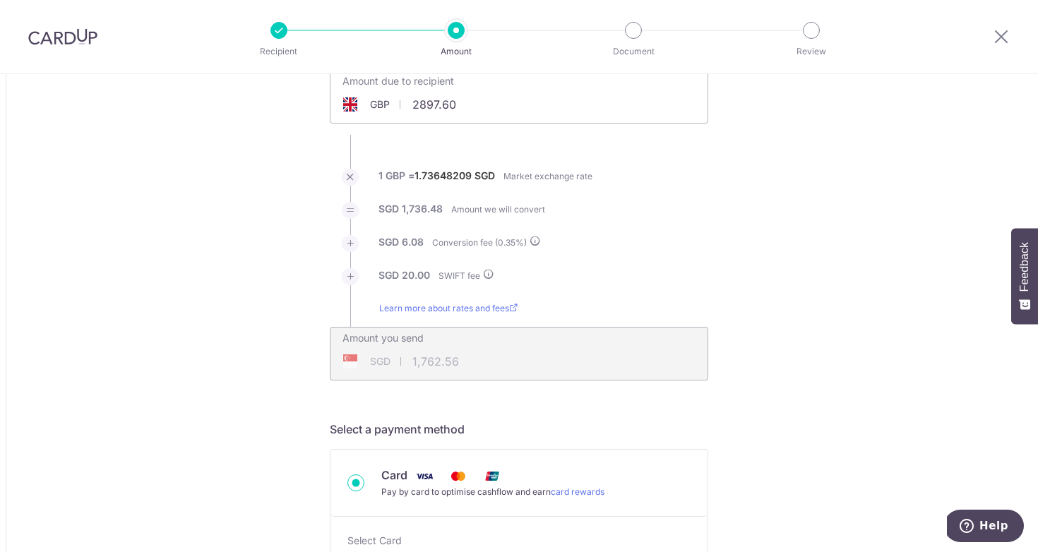
type input "2,897.60"
type input "5,069.24"
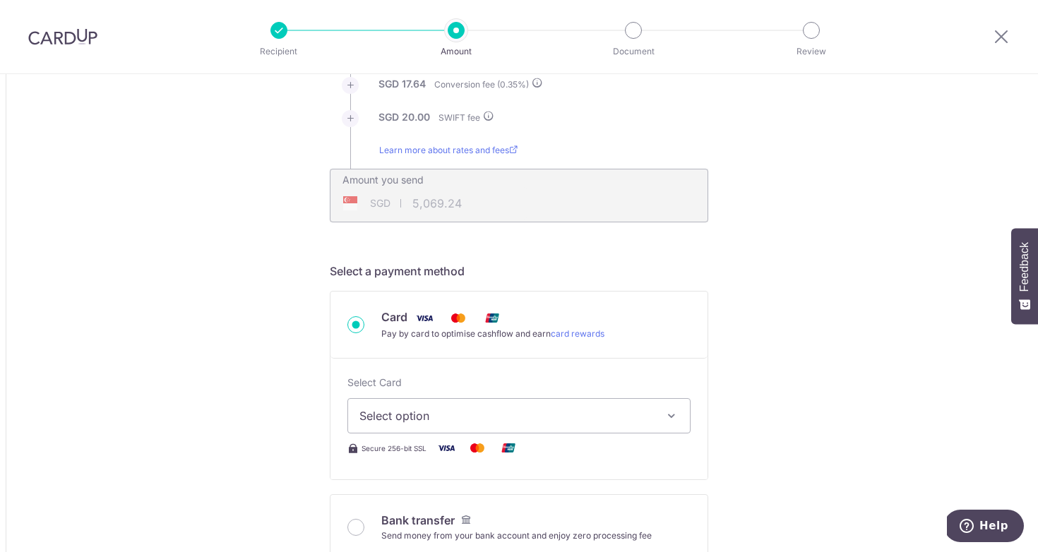
scroll to position [364, 0]
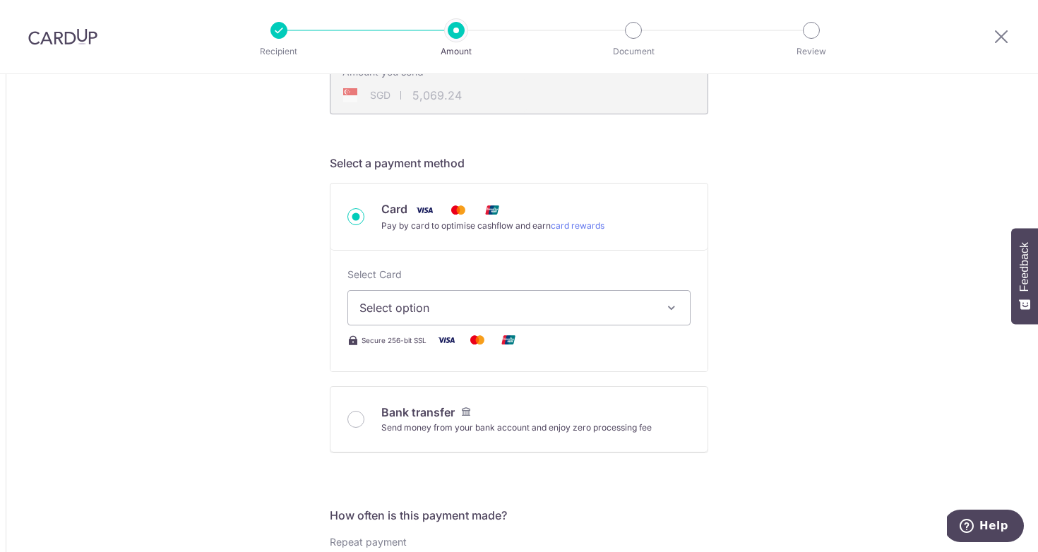
click at [582, 299] on button "Select option" at bounding box center [519, 307] width 343 height 35
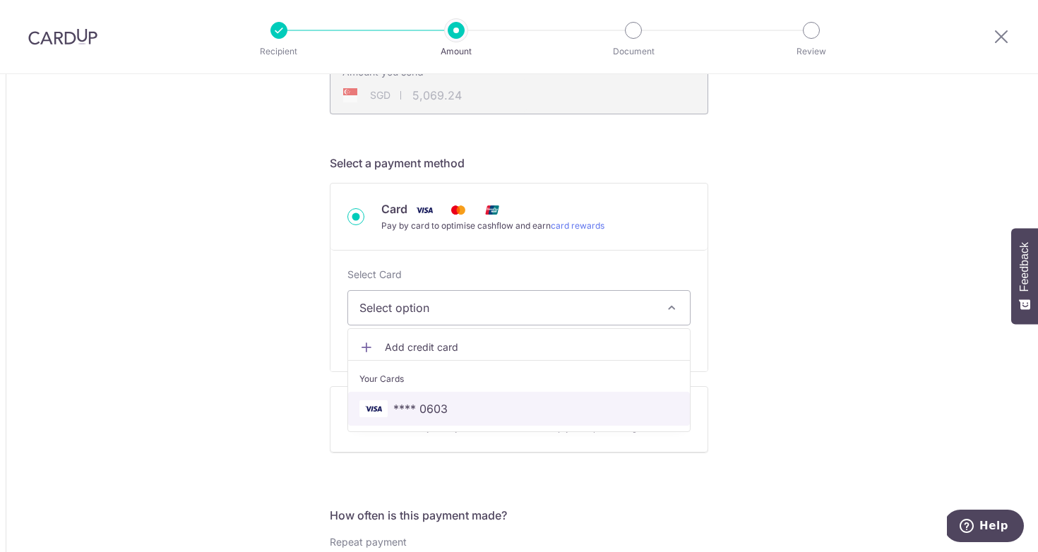
click at [566, 395] on link "**** 0603" at bounding box center [519, 409] width 342 height 34
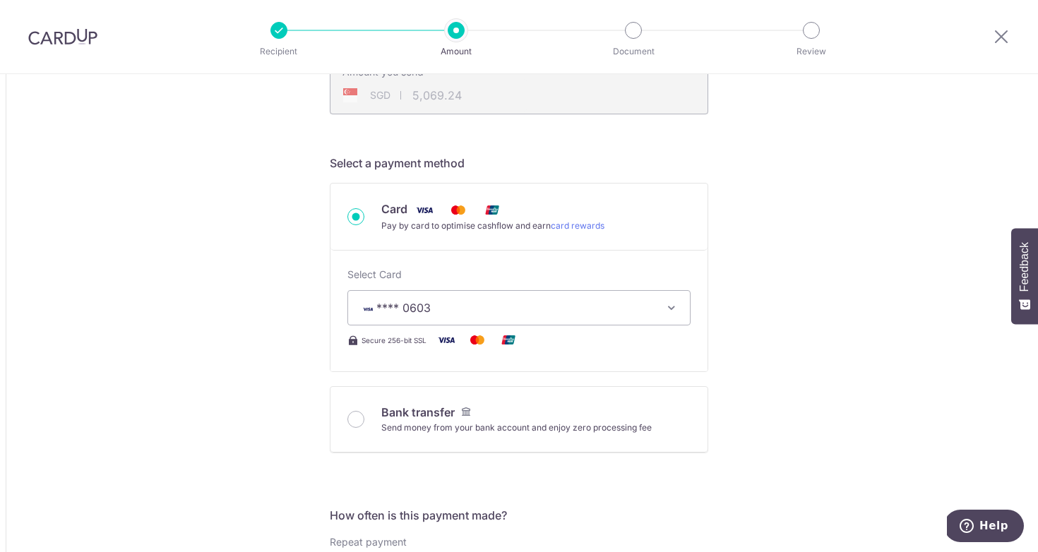
type input "2,897.60"
type input "5,069.40"
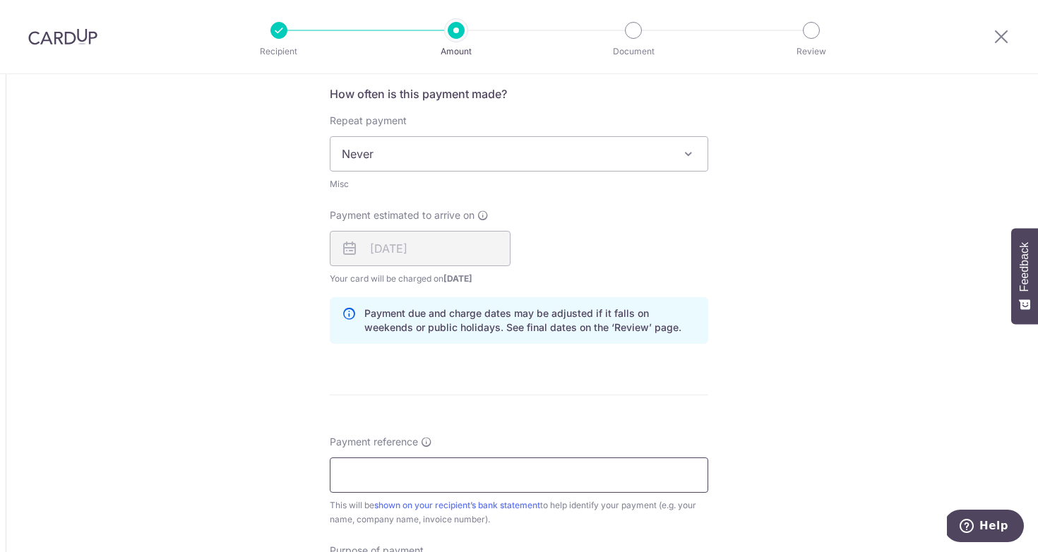
scroll to position [767, 0]
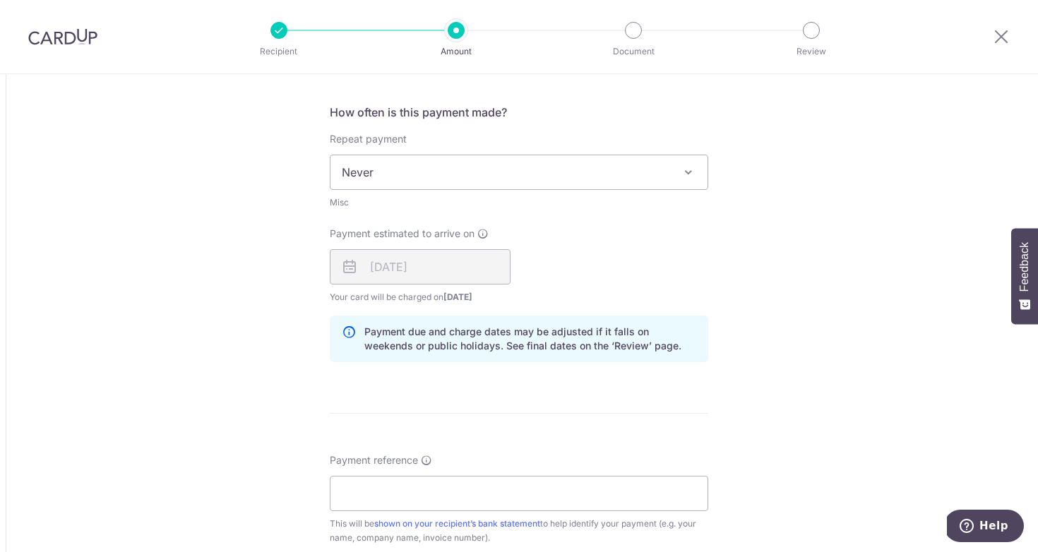
click at [451, 278] on div "[DATE]" at bounding box center [420, 266] width 181 height 35
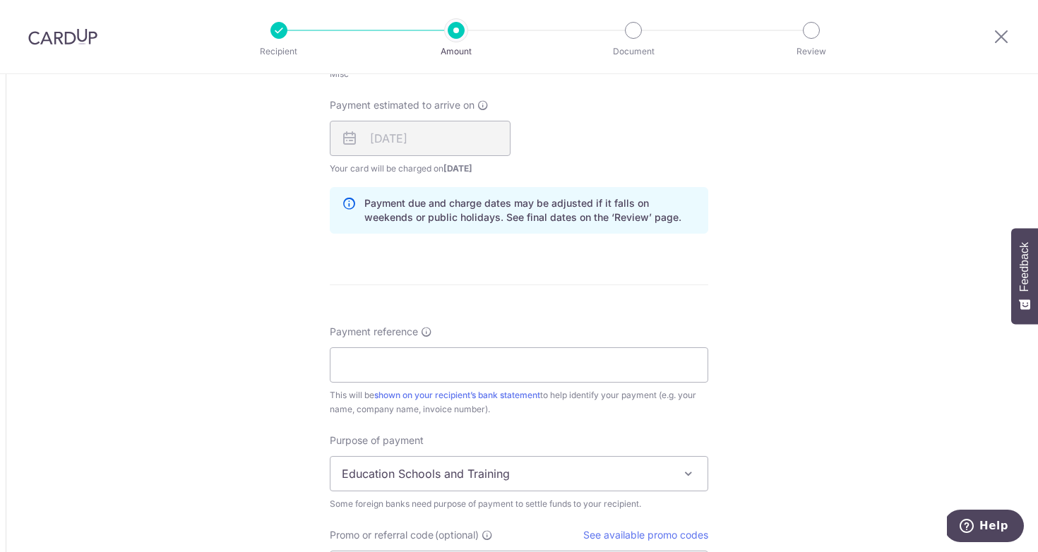
scroll to position [903, 0]
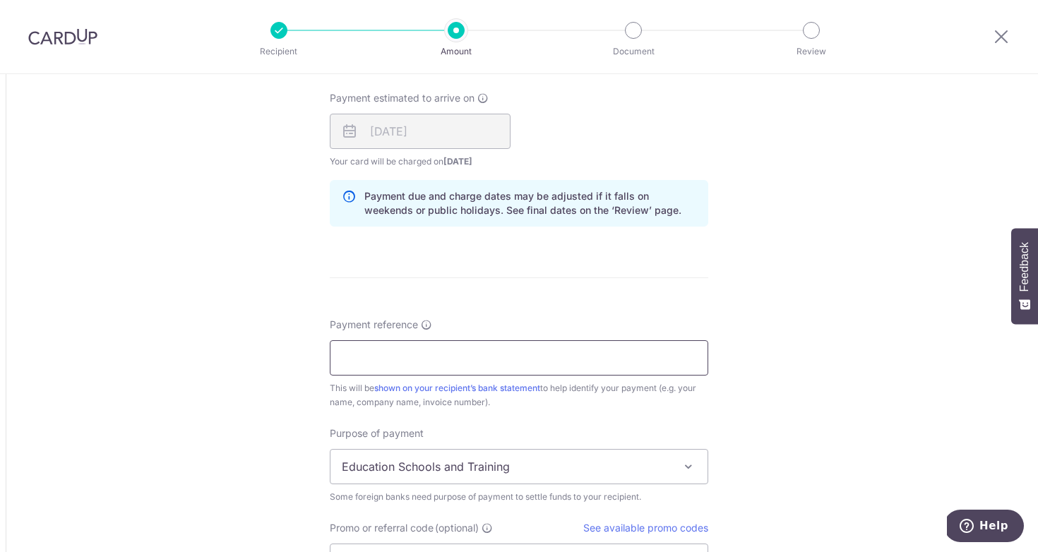
click at [444, 354] on input "Payment reference" at bounding box center [519, 358] width 379 height 35
paste input "ULF468165556 - [GEOGRAPHIC_DATA]"
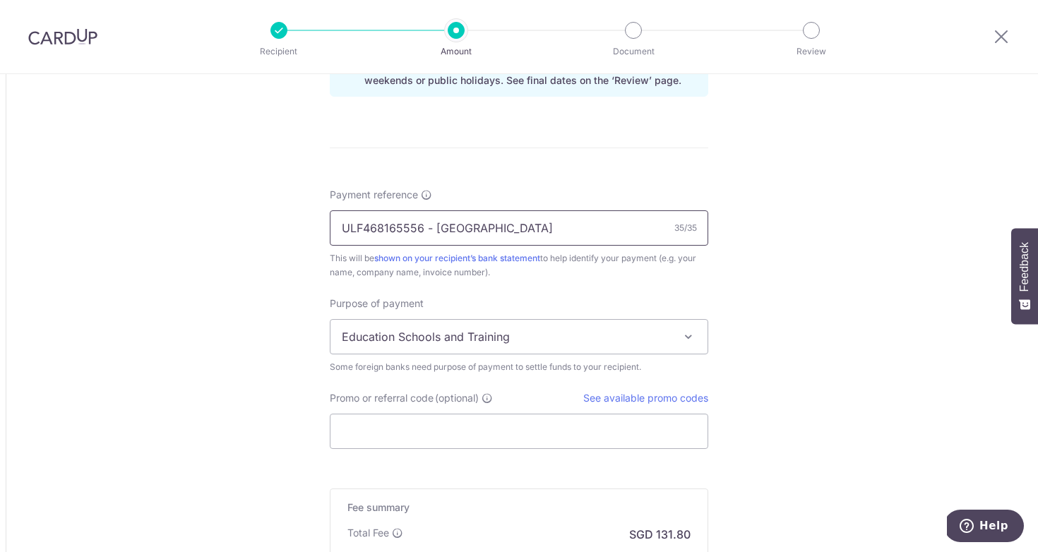
scroll to position [1050, 0]
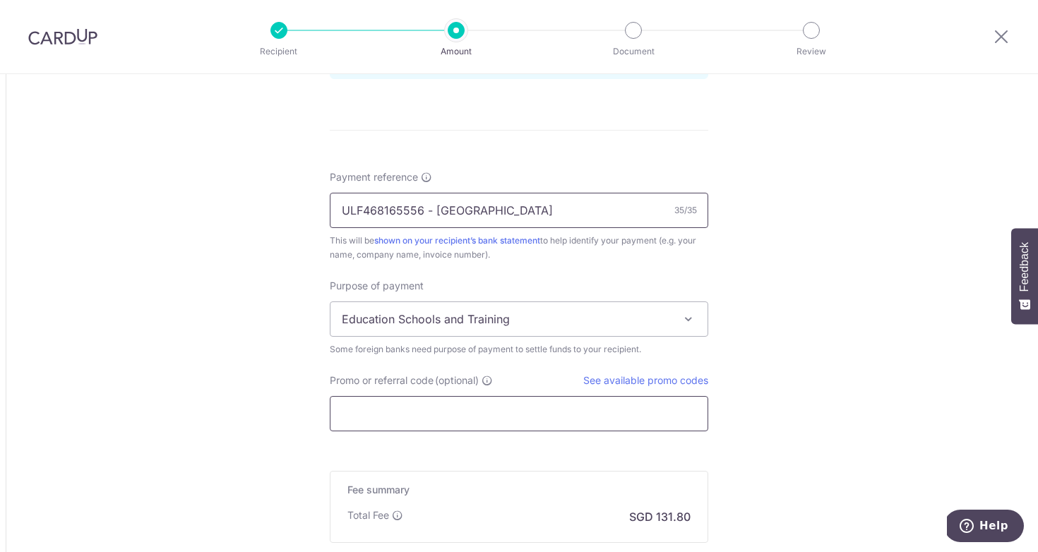
type input "ULF468165556 - [GEOGRAPHIC_DATA]"
click at [555, 426] on input "Promo or referral code (optional)" at bounding box center [519, 413] width 379 height 35
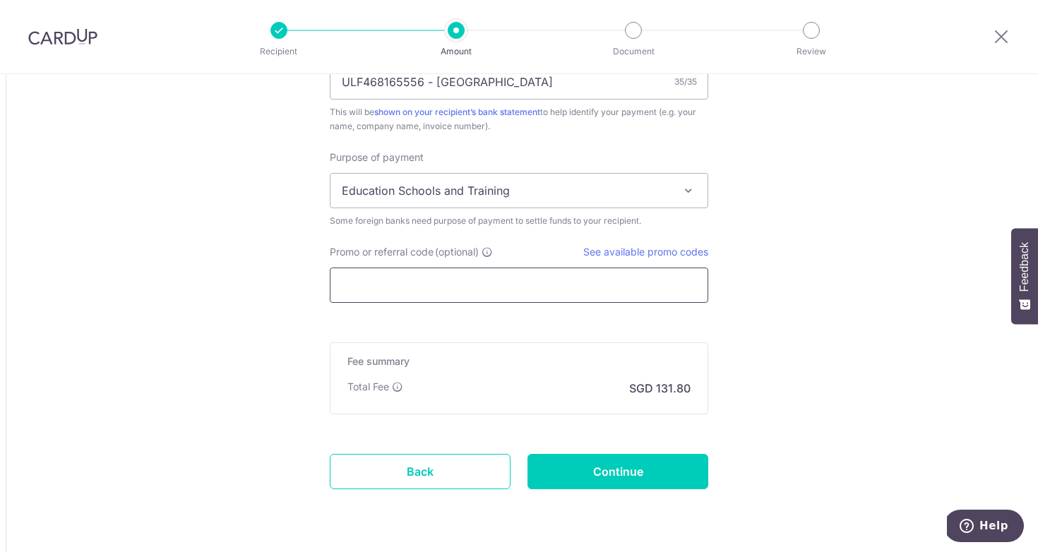
scroll to position [1183, 0]
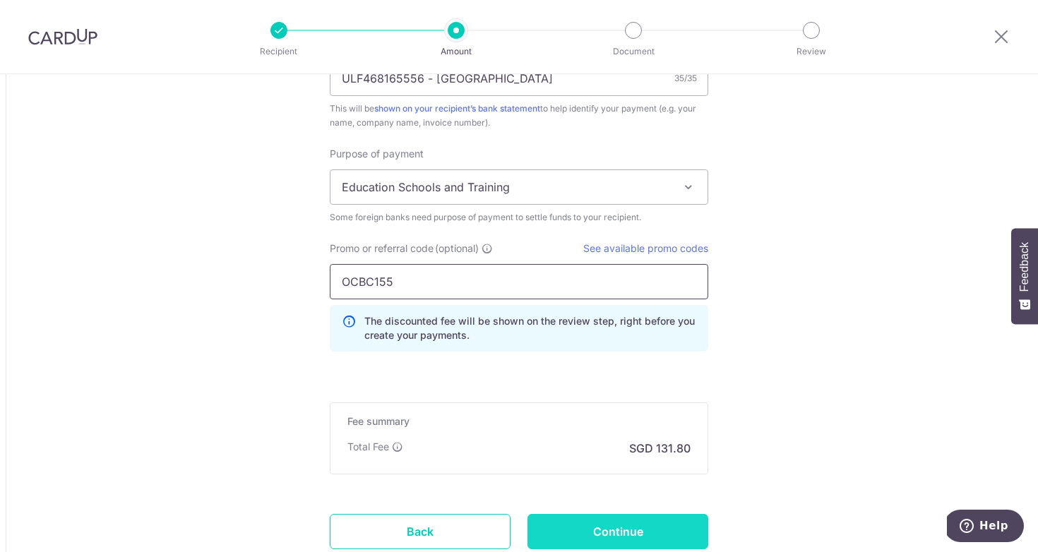
type input "OCBC155"
click at [659, 527] on input "Continue" at bounding box center [618, 531] width 181 height 35
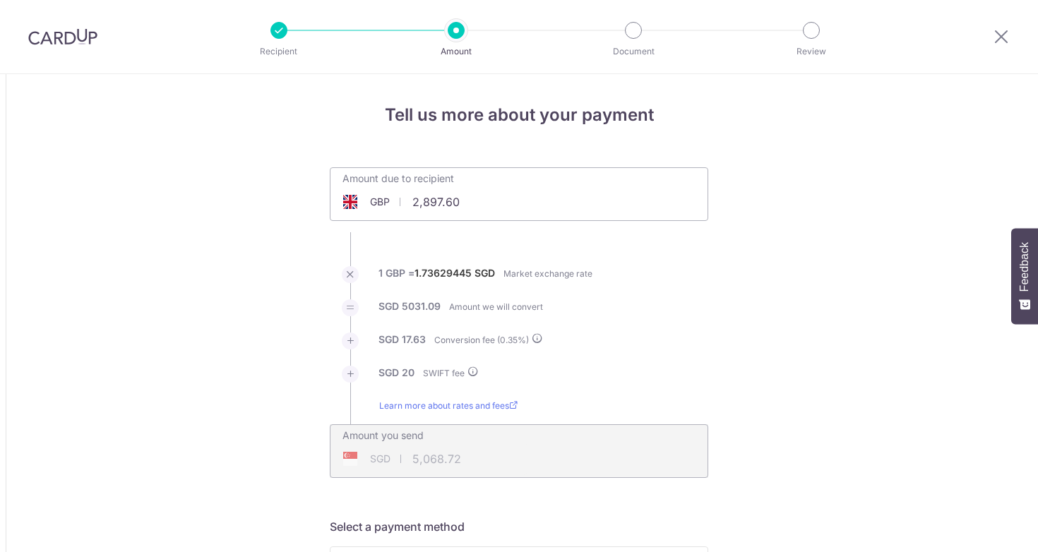
scroll to position [1306, 0]
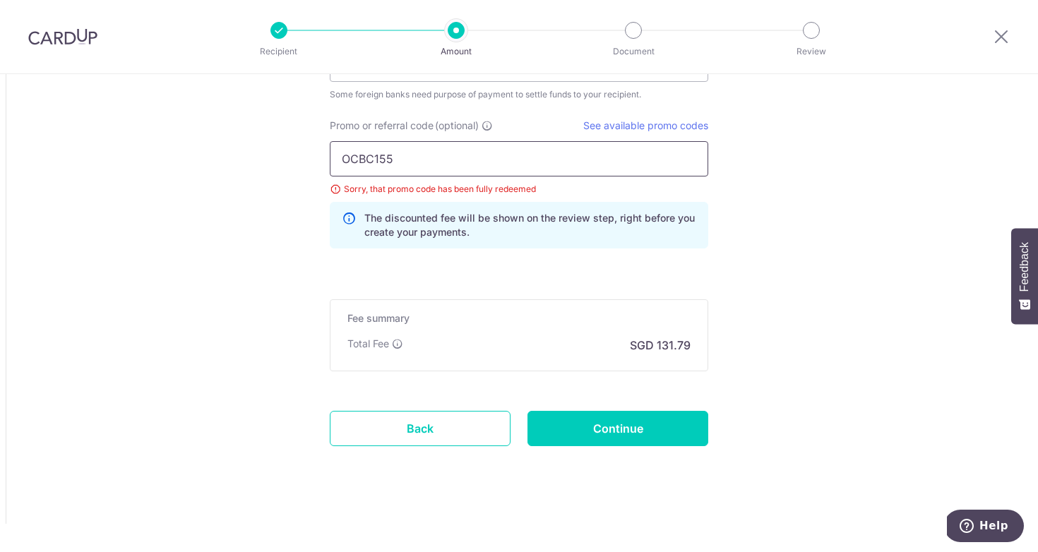
click at [536, 165] on input "OCBC155" at bounding box center [519, 158] width 379 height 35
type input "OCBC18"
click at [596, 429] on input "Continue" at bounding box center [618, 428] width 181 height 35
drag, startPoint x: 468, startPoint y: 160, endPoint x: 254, endPoint y: 138, distance: 214.5
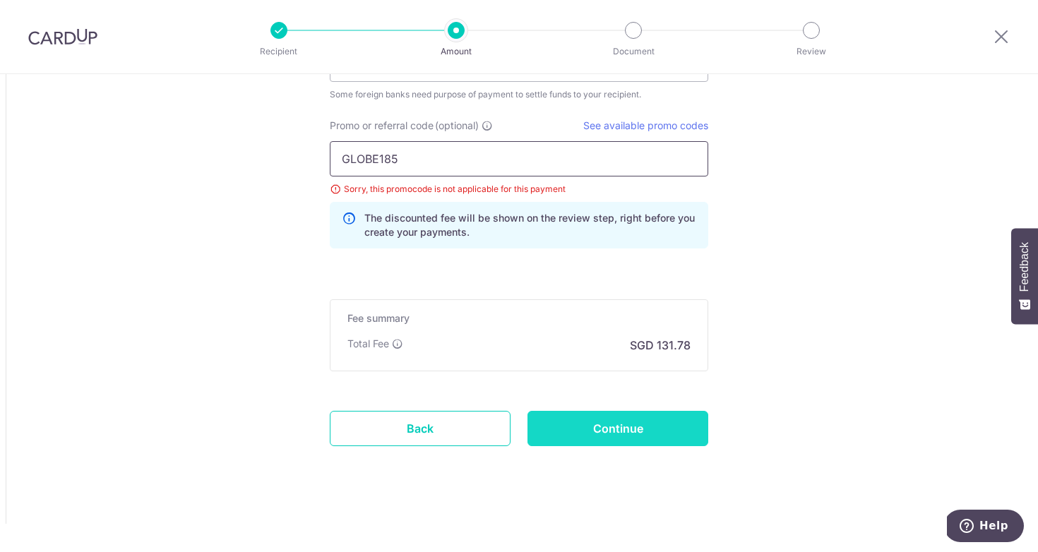
type input "GLOBE185"
click at [571, 429] on input "Continue" at bounding box center [618, 428] width 181 height 35
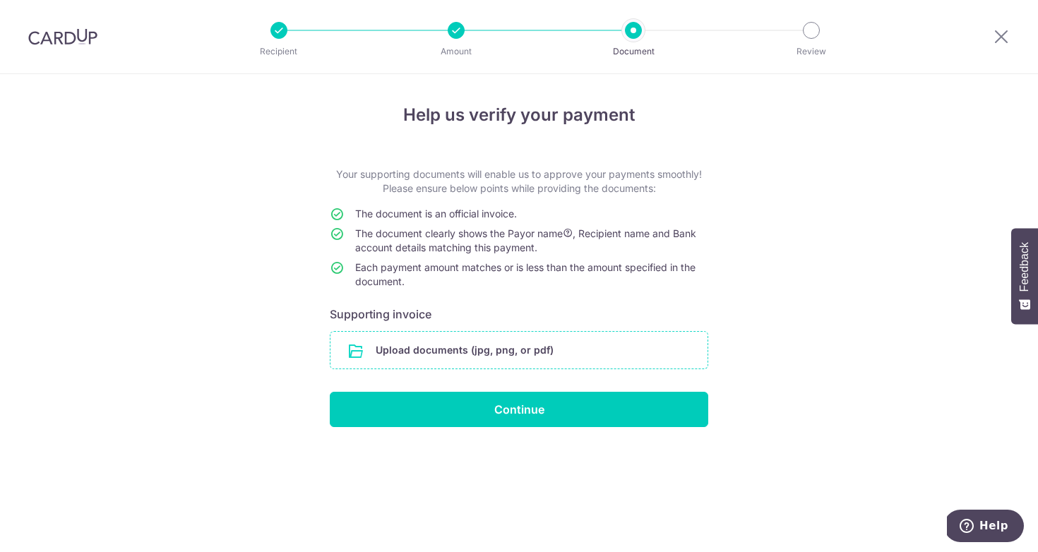
click at [523, 343] on input "file" at bounding box center [519, 350] width 377 height 37
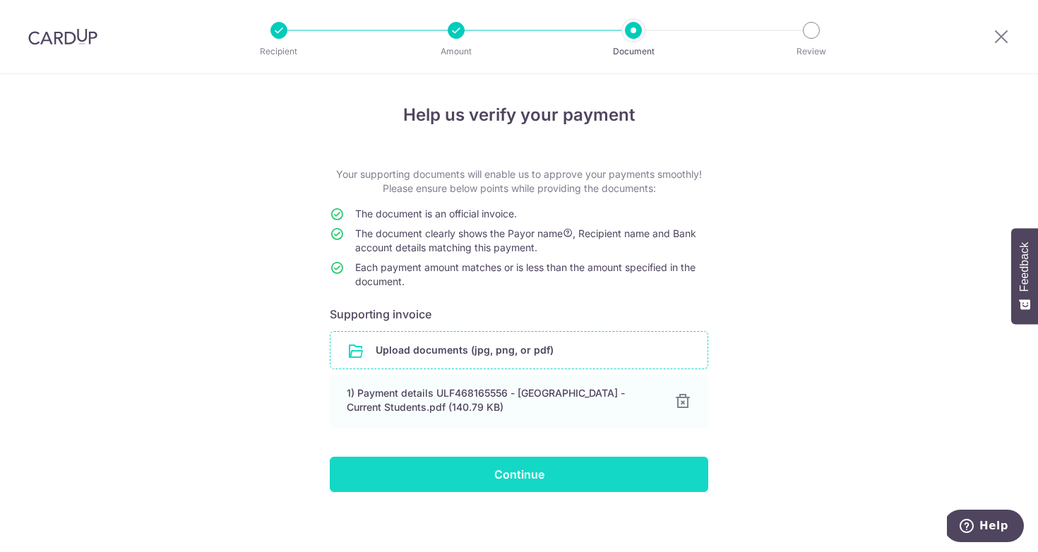
click at [590, 472] on input "Continue" at bounding box center [519, 474] width 379 height 35
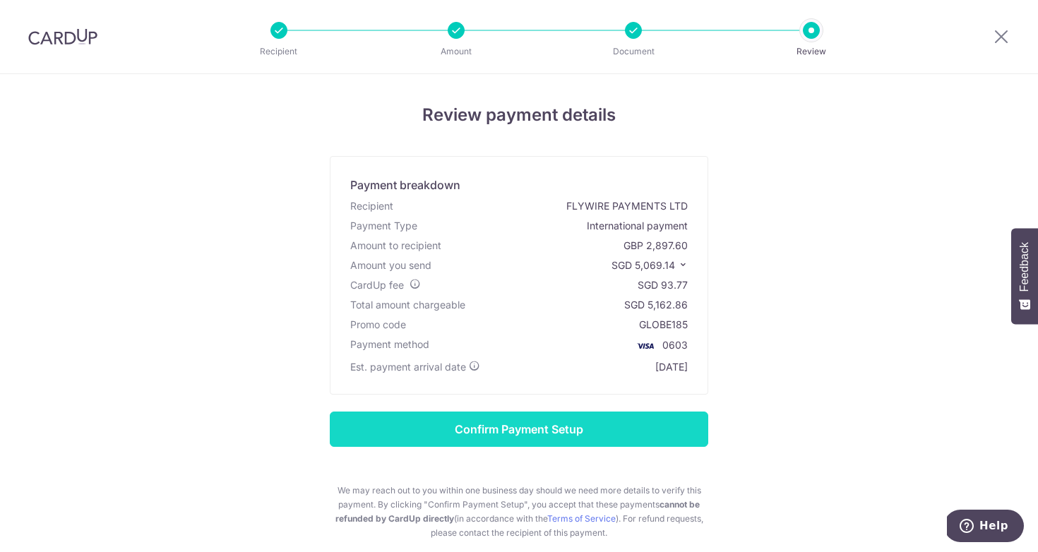
click at [636, 440] on input "Confirm Payment Setup" at bounding box center [519, 429] width 379 height 35
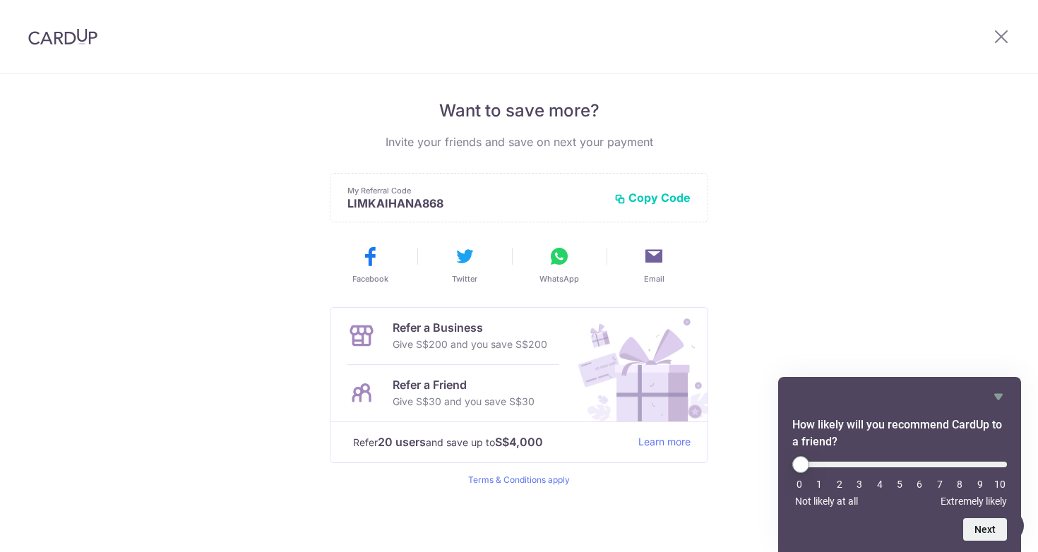
scroll to position [277, 0]
click at [844, 305] on div "Payment created! Hang tight, you’ll receive email updates on the status of the …" at bounding box center [519, 175] width 1038 height 754
click at [1002, 392] on icon "Hide survey" at bounding box center [998, 397] width 17 height 17
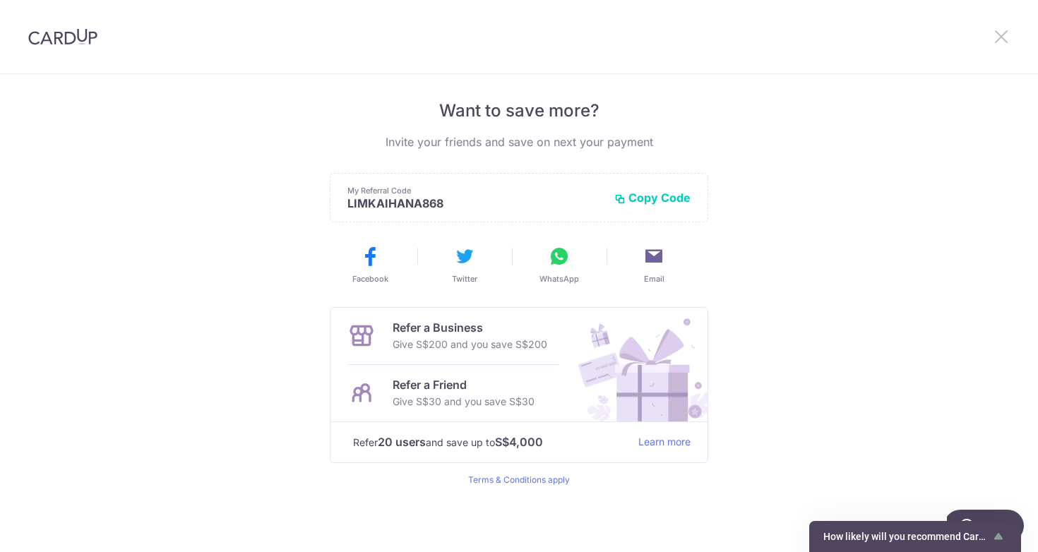
click at [993, 33] on icon at bounding box center [1001, 37] width 17 height 18
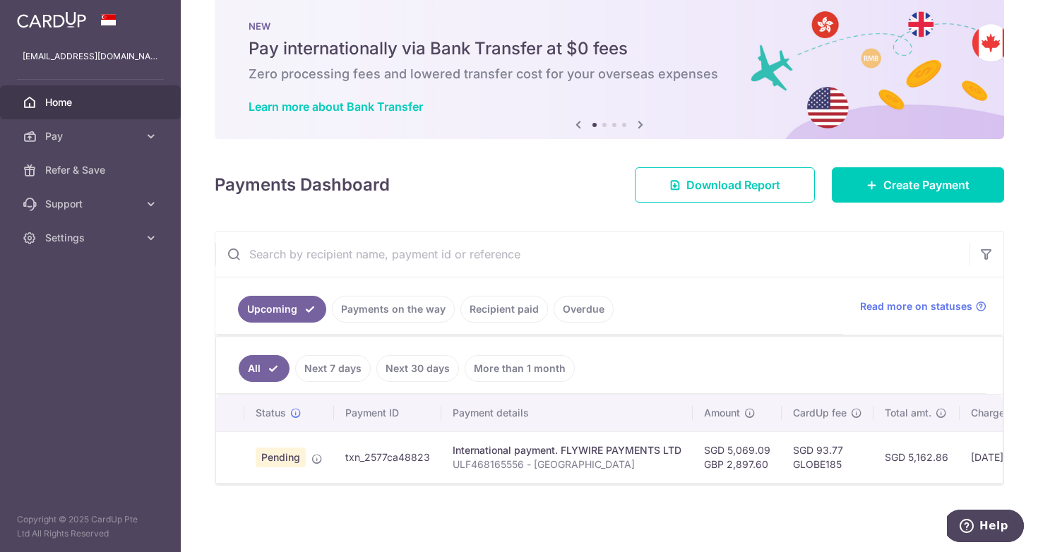
scroll to position [29, 0]
drag, startPoint x: 725, startPoint y: 446, endPoint x: 783, endPoint y: 448, distance: 58.0
click at [783, 448] on tr "Pending txn_2577ca48823 International payment. FLYWIRE PAYMENTS LTD ULF46816555…" at bounding box center [730, 458] width 1028 height 52
click at [783, 448] on td "SGD 93.77 GLOBE185" at bounding box center [828, 458] width 92 height 52
drag, startPoint x: 770, startPoint y: 444, endPoint x: 703, endPoint y: 446, distance: 67.1
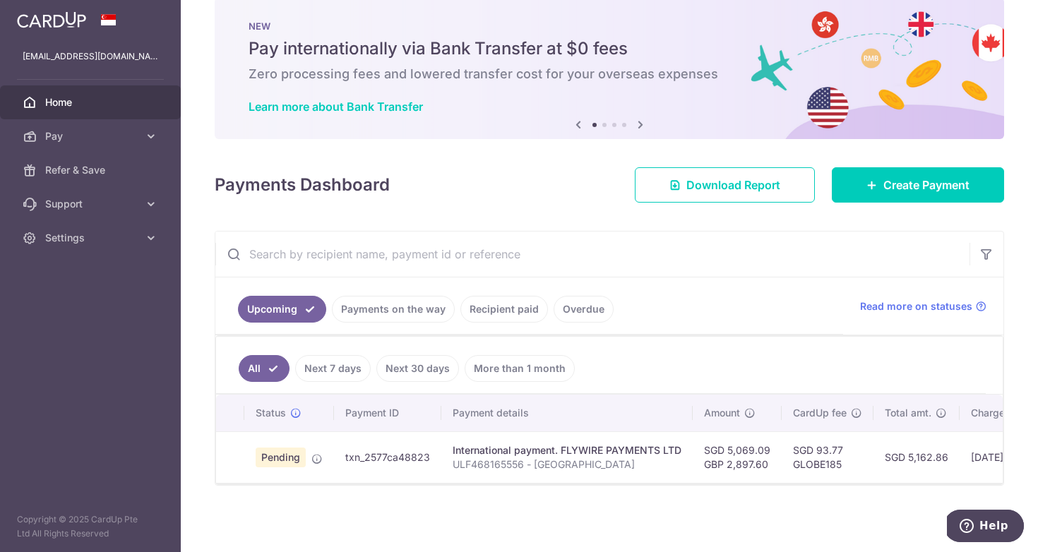
click at [703, 446] on td "SGD 5,069.09 GBP 2,897.60" at bounding box center [737, 458] width 89 height 52
drag, startPoint x: 704, startPoint y: 446, endPoint x: 769, endPoint y: 461, distance: 66.5
click at [769, 461] on td "SGD 5,069.09 GBP 2,897.60" at bounding box center [737, 458] width 89 height 52
copy td "SGD 5,069.09 GBP 2,897.60"
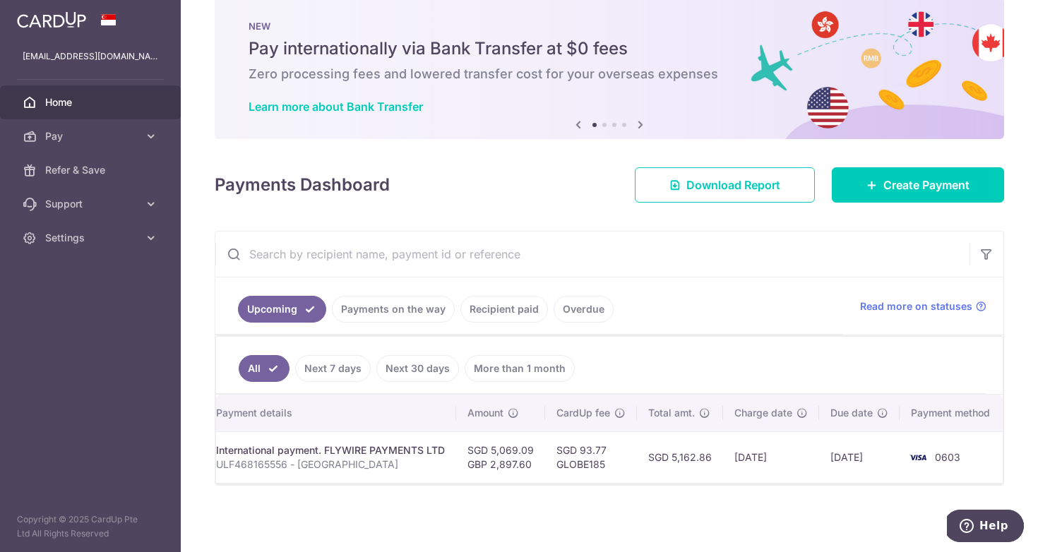
scroll to position [28, 0]
